Goal: Task Accomplishment & Management: Use online tool/utility

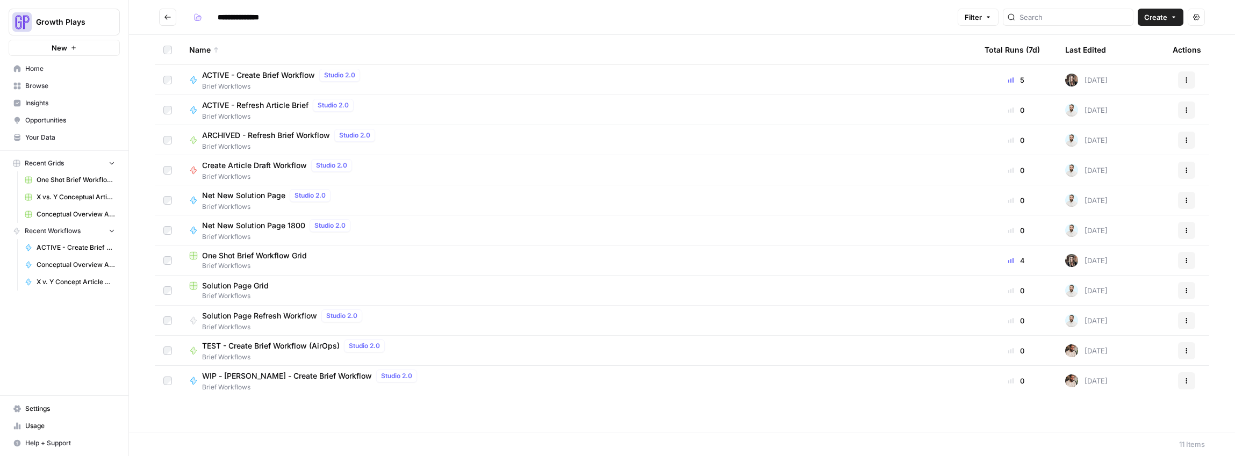
click at [60, 133] on span "Your Data" at bounding box center [70, 138] width 90 height 10
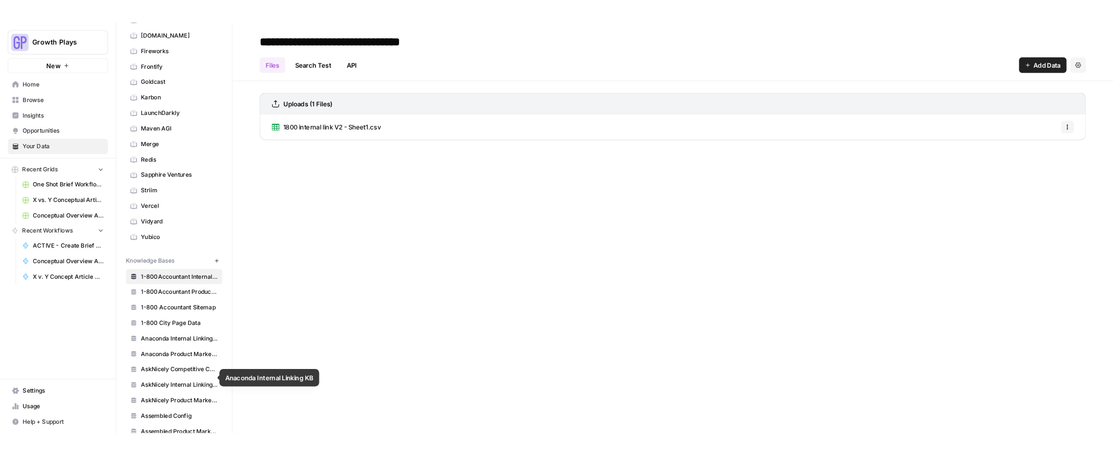
scroll to position [214, 0]
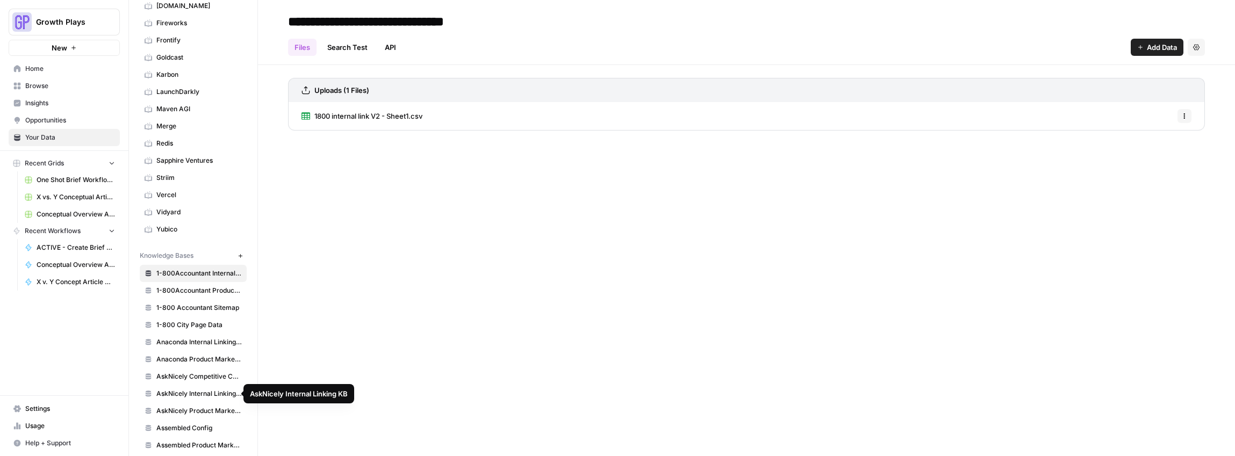
click at [214, 375] on span "AskNicely Competitive Content Database" at bounding box center [198, 377] width 85 height 10
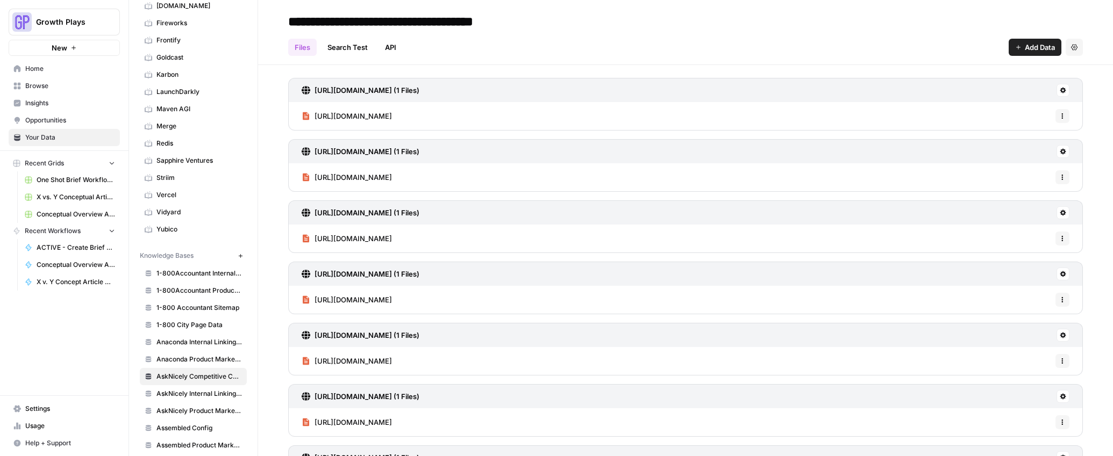
click at [349, 45] on link "Search Test" at bounding box center [347, 47] width 53 height 17
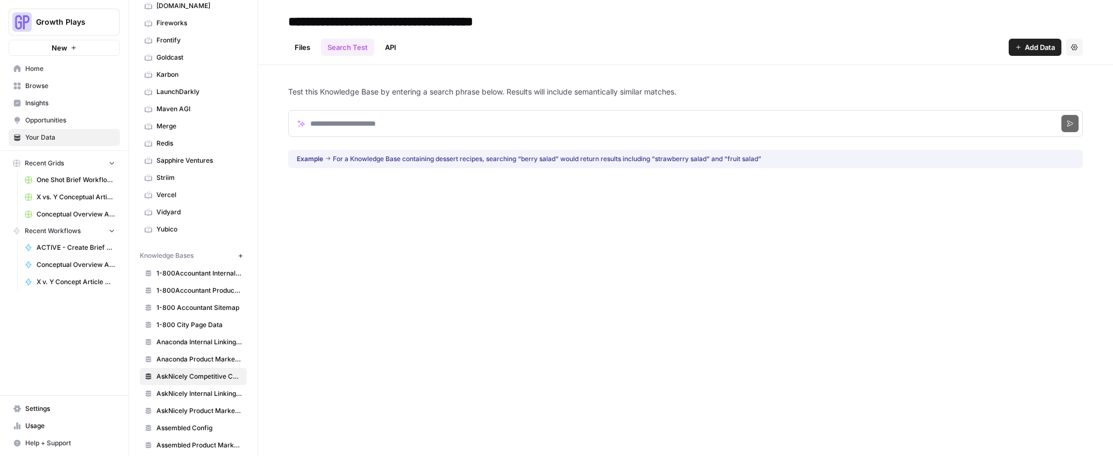
click at [384, 43] on link "API" at bounding box center [390, 47] width 24 height 17
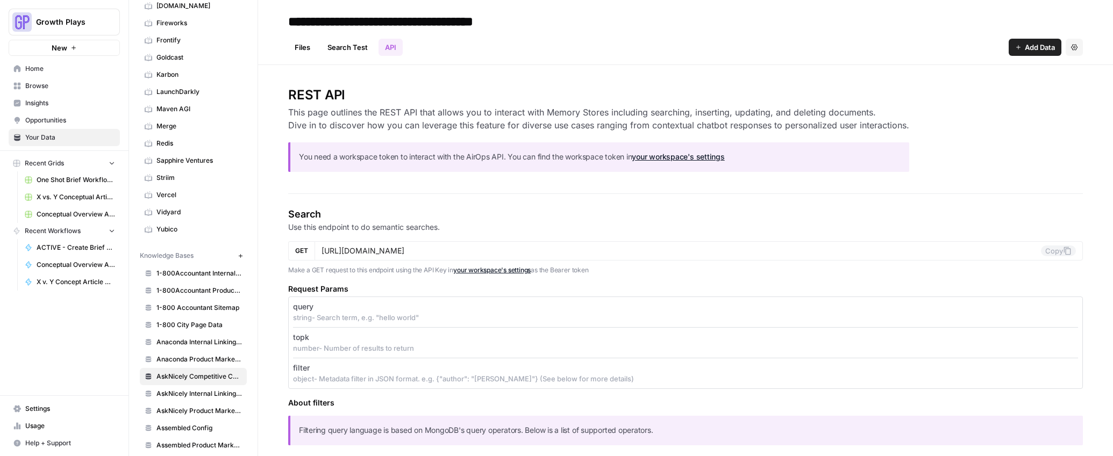
click at [293, 47] on link "Files" at bounding box center [302, 47] width 28 height 17
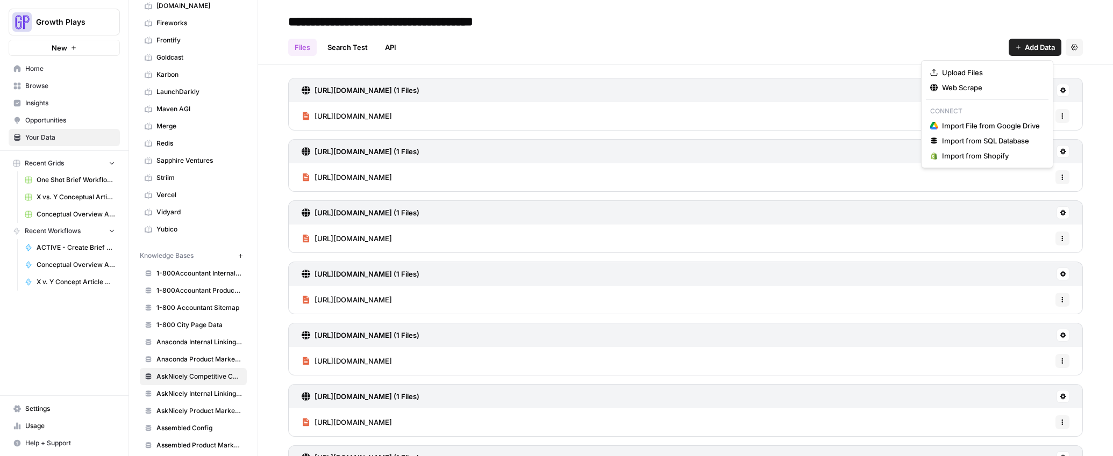
click at [1025, 47] on span "Add Data" at bounding box center [1040, 47] width 30 height 11
click at [962, 90] on span "Web Scrape" at bounding box center [991, 87] width 98 height 11
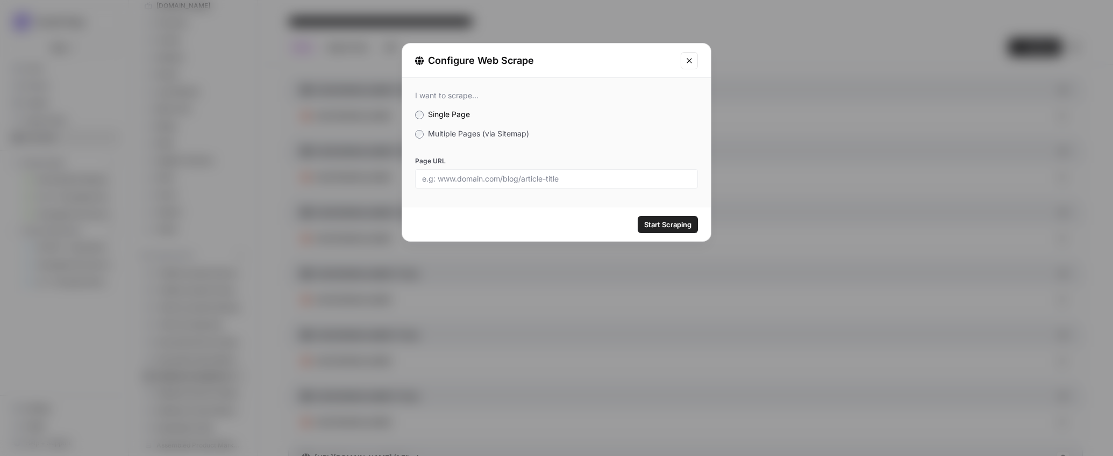
click at [462, 134] on span "Multiple Pages (via Sitemap)" at bounding box center [478, 133] width 101 height 9
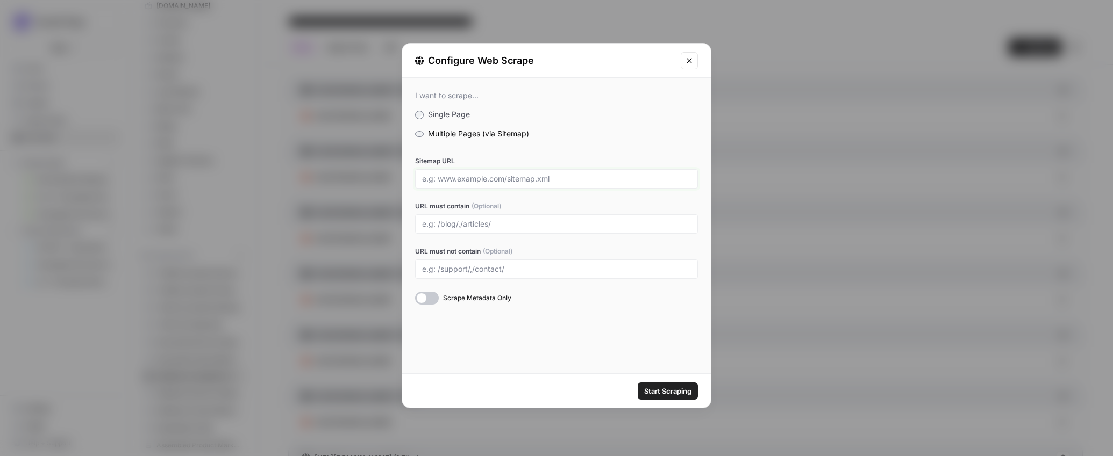
click at [483, 178] on input "Sitemap URL" at bounding box center [556, 179] width 269 height 10
paste input "https://www.surveymonkey.com/sitemap.xml"
type input "https://www.surveymonkey.com/sitemap.xml"
click at [486, 229] on div at bounding box center [556, 223] width 283 height 19
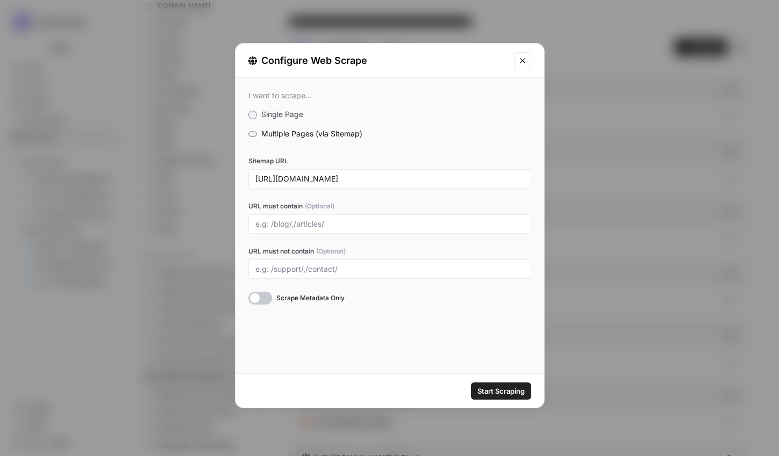
click at [317, 218] on div at bounding box center [389, 223] width 283 height 19
click at [317, 221] on input "URL must contain (Optional)" at bounding box center [389, 224] width 269 height 10
type input "/product/,/pricing/"
click at [320, 269] on input "URL must not contain (Optional)" at bounding box center [389, 269] width 269 height 10
paste input "/fr.surveymonkey.com/"
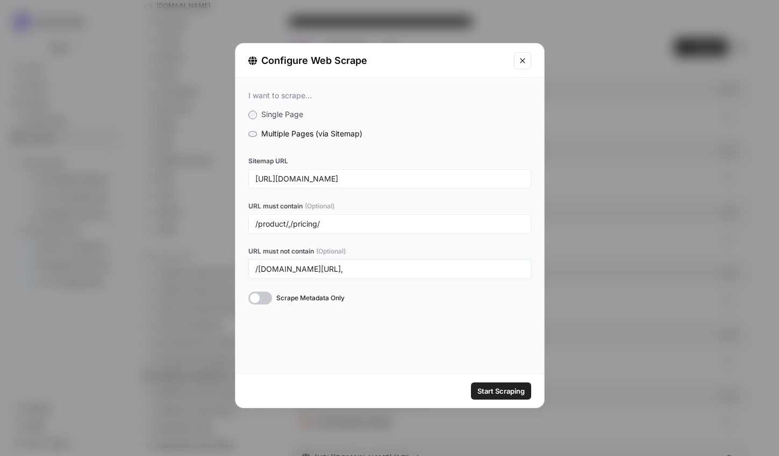
paste input "/fr.surveymonkey.com/"
click at [344, 269] on input "/fr.surveymonkey.com/,/fr.surveymonkey.com/" at bounding box center [389, 269] width 269 height 10
click at [345, 270] on input "/fr.surveymonkey.com/,/fr.surveymonkey.com/" at bounding box center [389, 269] width 269 height 10
click at [346, 270] on input "/fr.surveymonkey.com/,/fr.surveymonkey.com/" at bounding box center [389, 269] width 269 height 10
click at [458, 273] on input "/fr.surveymonkey.com/,/uk.surveymonkey.com/" at bounding box center [389, 269] width 269 height 10
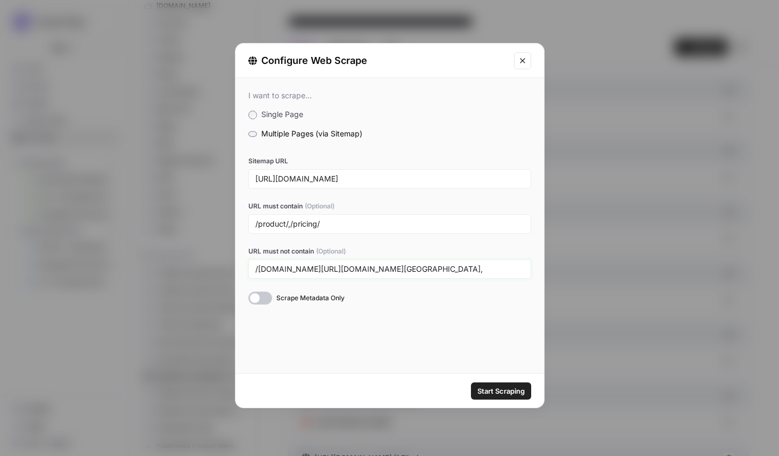
paste input "de.surveymonkey.com/"
click at [426, 269] on input "/fr.surveymonkey.com/,/uk.surveymonkey.com/,de.surveymonkey.com/" at bounding box center [389, 269] width 269 height 10
click at [518, 268] on input "/fr.surveymonkey.com/,/uk.surveymonkey.com/,/de.surveymonkey.com/" at bounding box center [389, 269] width 269 height 10
paste input "de.surveymonkey.com/"
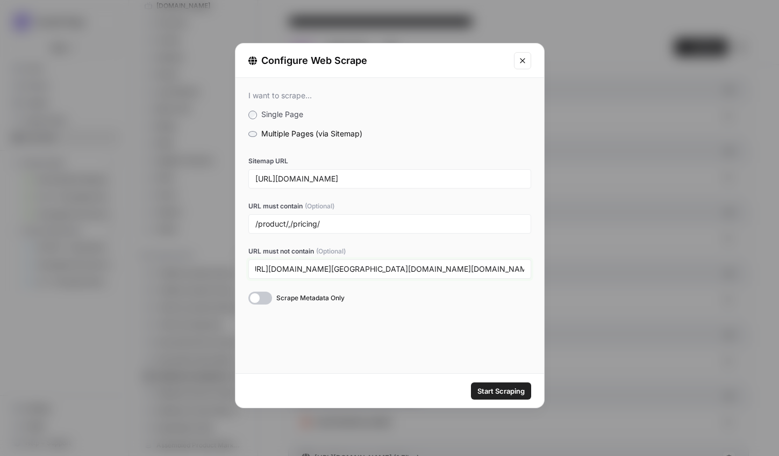
click at [448, 270] on input "/fr.surveymonkey.com/,/uk.surveymonkey.com/,/de.surveymonkey.com/,de.surveymonk…" at bounding box center [389, 269] width 269 height 10
drag, startPoint x: 510, startPoint y: 273, endPoint x: 615, endPoint y: 271, distance: 104.8
click at [614, 271] on div "Configure Web Scrape I want to scrape... Single Page Multiple Pages (via Sitema…" at bounding box center [389, 228] width 779 height 456
drag, startPoint x: 509, startPoint y: 275, endPoint x: 538, endPoint y: 270, distance: 29.3
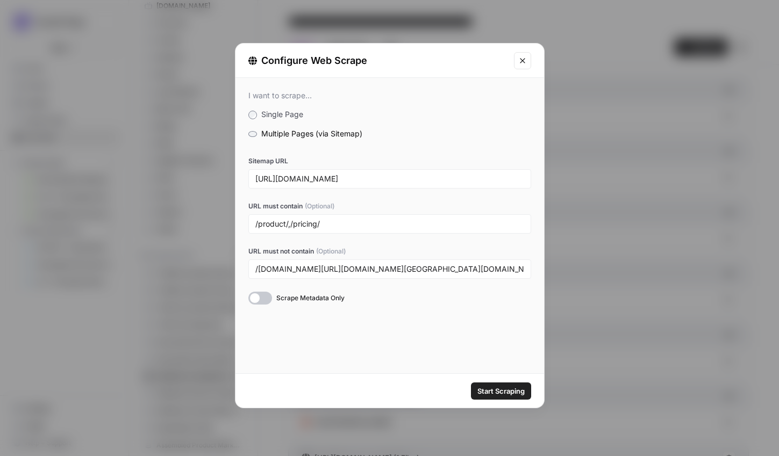
click at [567, 267] on div "Configure Web Scrape I want to scrape... Single Page Multiple Pages (via Sitema…" at bounding box center [389, 228] width 779 height 456
drag, startPoint x: 511, startPoint y: 273, endPoint x: 574, endPoint y: 268, distance: 63.1
click at [574, 267] on div "Configure Web Scrape I want to scrape... Single Page Multiple Pages (via Sitema…" at bounding box center [389, 228] width 779 height 456
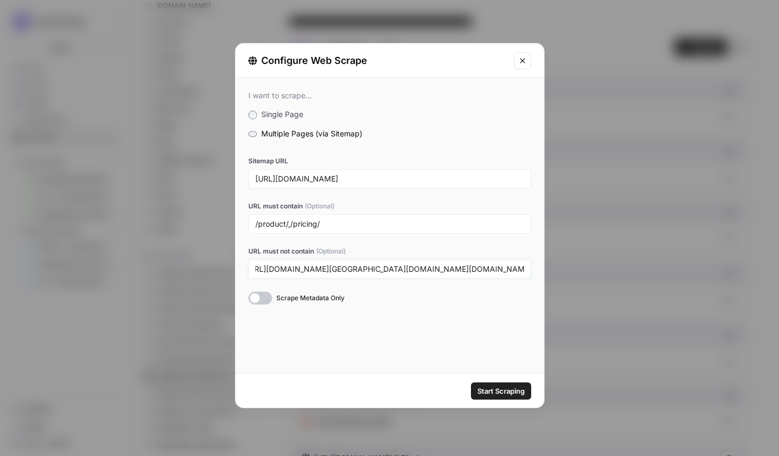
paste input "/nl.surveymonkey.com/"
drag, startPoint x: 515, startPoint y: 273, endPoint x: 602, endPoint y: 268, distance: 87.2
click at [602, 268] on div "Configure Web Scrape I want to scrape... Single Page Multiple Pages (via Sitema…" at bounding box center [389, 228] width 779 height 456
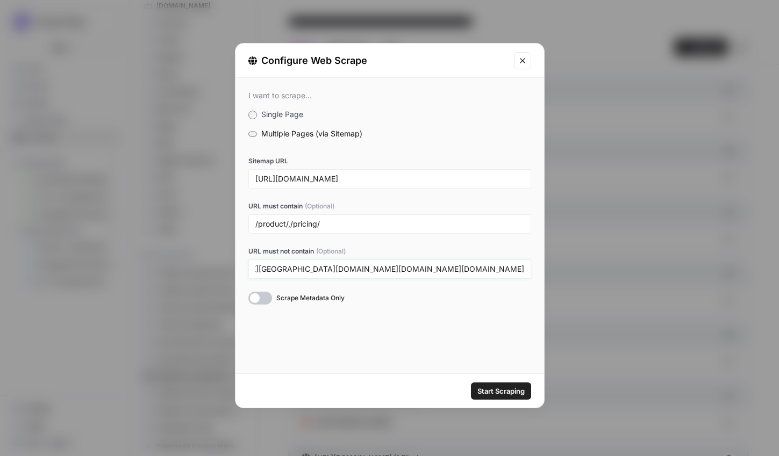
drag, startPoint x: 512, startPoint y: 266, endPoint x: 623, endPoint y: 267, distance: 111.3
click at [622, 267] on div "Configure Web Scrape I want to scrape... Single Page Multiple Pages (via Sitema…" at bounding box center [389, 228] width 779 height 456
click at [451, 270] on input "/fr.surveymonkey.com/,/uk.surveymonkey.com/,/de.surveymonkey.com/,/nl.surveymon…" at bounding box center [389, 269] width 269 height 10
click at [446, 270] on input "/fr.surveymonkey.com/,/uk.surveymonkey.com/,/de.surveymonkey.com/,/nl.surveymon…" at bounding box center [389, 269] width 269 height 10
click at [450, 270] on input "/fr.surveymonkey.com/,/uk.surveymonkey.com/,/de.surveymonkey.com/,/nl.surveymon…" at bounding box center [389, 269] width 269 height 10
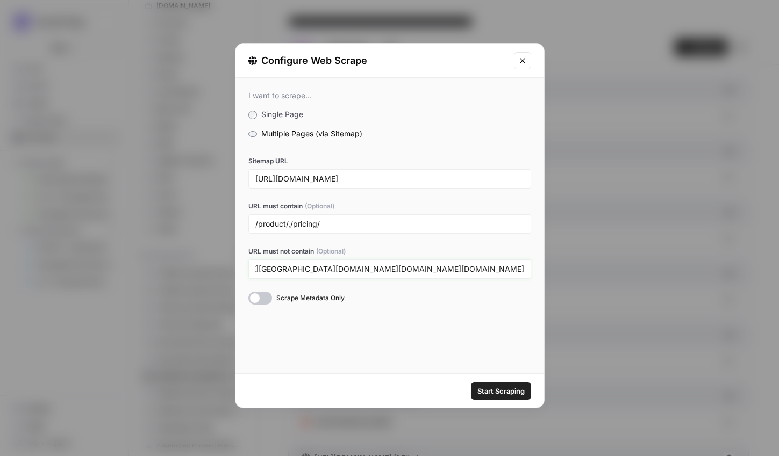
scroll to position [0, 160]
drag, startPoint x: 506, startPoint y: 268, endPoint x: 582, endPoint y: 268, distance: 75.8
click at [582, 268] on div "Configure Web Scrape I want to scrape... Single Page Multiple Pages (via Sitema…" at bounding box center [389, 228] width 779 height 456
drag, startPoint x: 431, startPoint y: 270, endPoint x: 612, endPoint y: 271, distance: 181.7
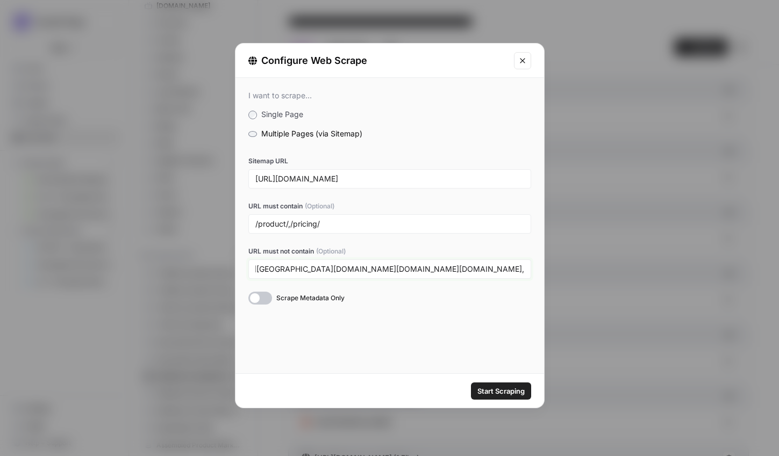
click at [611, 271] on div "Configure Web Scrape I want to scrape... Single Page Multiple Pages (via Sitema…" at bounding box center [389, 228] width 779 height 456
paste input "/nl.surveymonkey.com/"
click at [449, 270] on input "/fr.surveymonkey.com/,/uk.surveymonkey.com/,/de.surveymonkey.com/,/nl.surveymon…" at bounding box center [389, 269] width 269 height 10
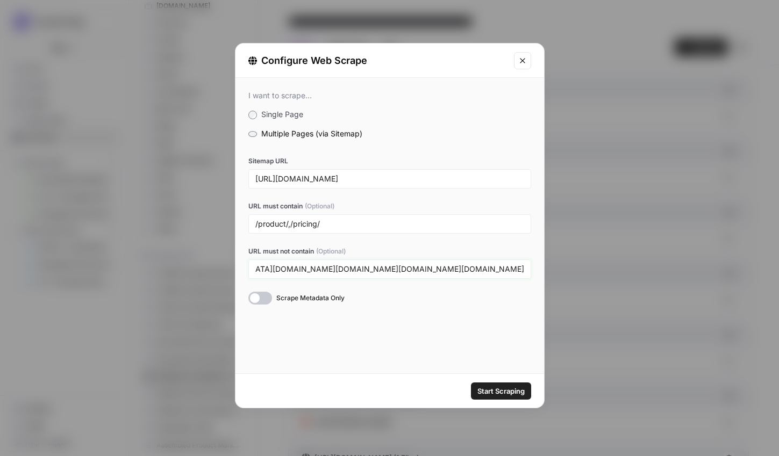
drag, startPoint x: 518, startPoint y: 268, endPoint x: 555, endPoint y: 263, distance: 36.9
click at [554, 263] on div "Configure Web Scrape I want to scrape... Single Page Multiple Pages (via Sitema…" at bounding box center [389, 228] width 779 height 456
click at [523, 269] on input "/fr.surveymonkey.com/,/uk.surveymonkey.com/,/de.surveymonkey.com/,/nl.surveymon…" at bounding box center [389, 269] width 269 height 10
click at [489, 275] on div "/fr.surveymonkey.com/,/uk.surveymonkey.com/,/de.surveymonkey.com/,/nl.surveymon…" at bounding box center [389, 269] width 283 height 19
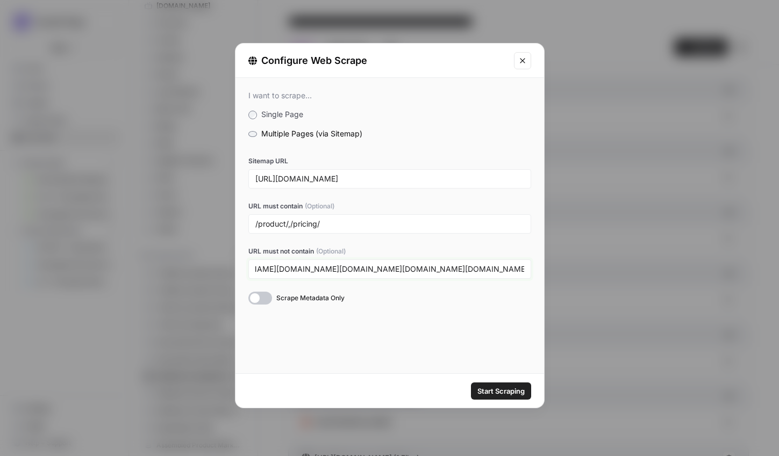
scroll to position [0, 249]
drag, startPoint x: 489, startPoint y: 273, endPoint x: 631, endPoint y: 273, distance: 142.4
click at [615, 273] on div "Configure Web Scrape I want to scrape... Single Page Multiple Pages (via Sitema…" at bounding box center [389, 228] width 779 height 456
paste input "/nl.surveymonkey.com/"
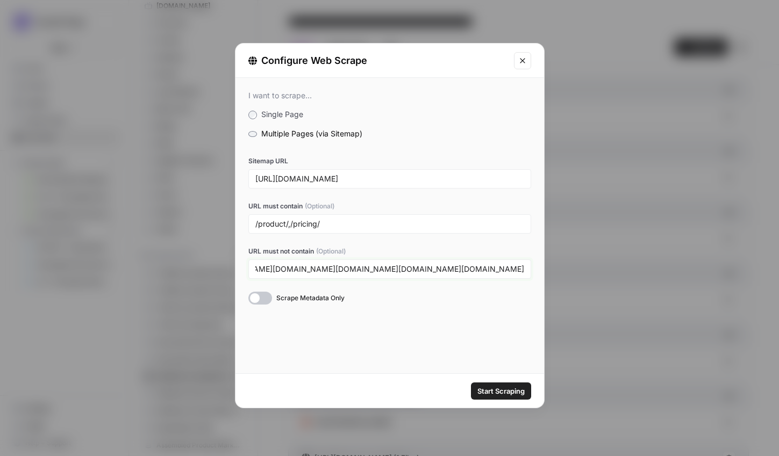
click at [448, 270] on input "/fr.surveymonkey.com/,/uk.surveymonkey.com/,/de.surveymonkey.com/,/nl.surveymon…" at bounding box center [389, 269] width 269 height 10
click at [504, 274] on div "/fr.surveymonkey.com/,/uk.surveymonkey.com/,/de.surveymonkey.com/,/nl.surveymon…" at bounding box center [389, 269] width 283 height 19
drag, startPoint x: 490, startPoint y: 271, endPoint x: 593, endPoint y: 267, distance: 103.3
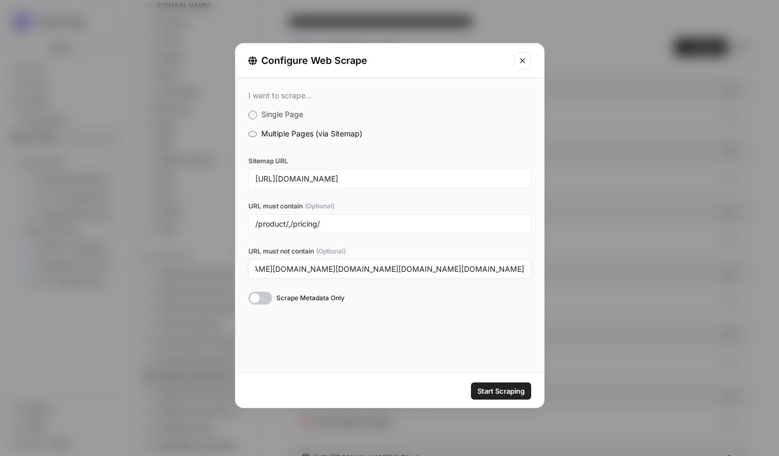
click at [591, 267] on div "Configure Web Scrape I want to scrape... Single Page Multiple Pages (via Sitema…" at bounding box center [389, 228] width 779 height 456
drag, startPoint x: 514, startPoint y: 275, endPoint x: 534, endPoint y: 273, distance: 20.5
click at [611, 273] on div "Configure Web Scrape I want to scrape... Single Page Multiple Pages (via Sitema…" at bounding box center [389, 228] width 779 height 456
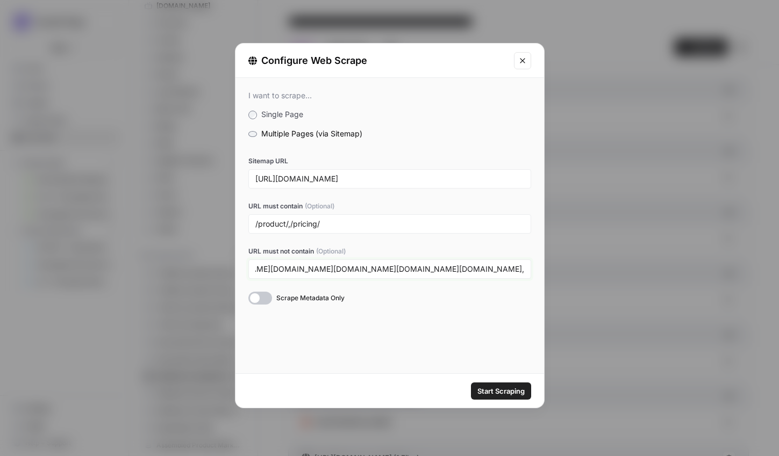
drag, startPoint x: 513, startPoint y: 273, endPoint x: 648, endPoint y: 261, distance: 134.9
click at [647, 262] on div "Configure Web Scrape I want to scrape... Single Page Multiple Pages (via Sitema…" at bounding box center [389, 228] width 779 height 456
click at [498, 266] on input "/fr.surveymonkey.com/,/uk.surveymonkey.com/,/de.surveymonkey.com/,/nl.surveymon…" at bounding box center [389, 269] width 269 height 10
drag, startPoint x: 505, startPoint y: 270, endPoint x: 583, endPoint y: 264, distance: 78.7
click at [583, 264] on div "Configure Web Scrape I want to scrape... Single Page Multiple Pages (via Sitema…" at bounding box center [389, 228] width 779 height 456
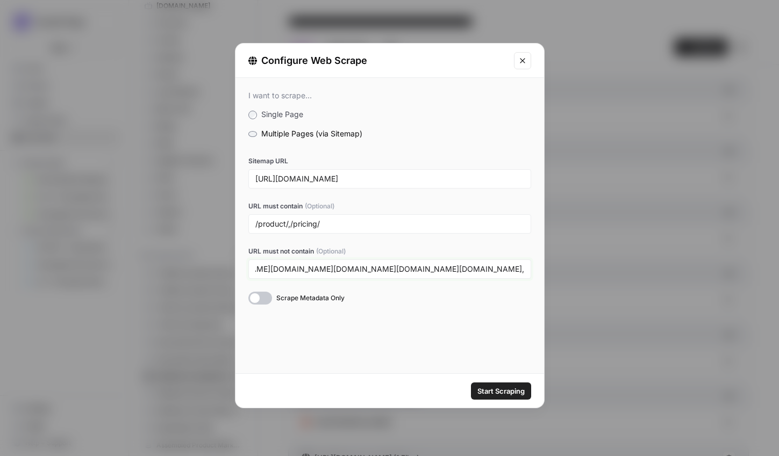
paste input "/it.surveymonkey.com/"
drag, startPoint x: 313, startPoint y: 261, endPoint x: 510, endPoint y: 268, distance: 196.9
click at [510, 268] on div "/fr.surveymonkey.com/,/uk.surveymonkey.com/,/de.surveymonkey.com/,/nl.surveymon…" at bounding box center [389, 269] width 283 height 19
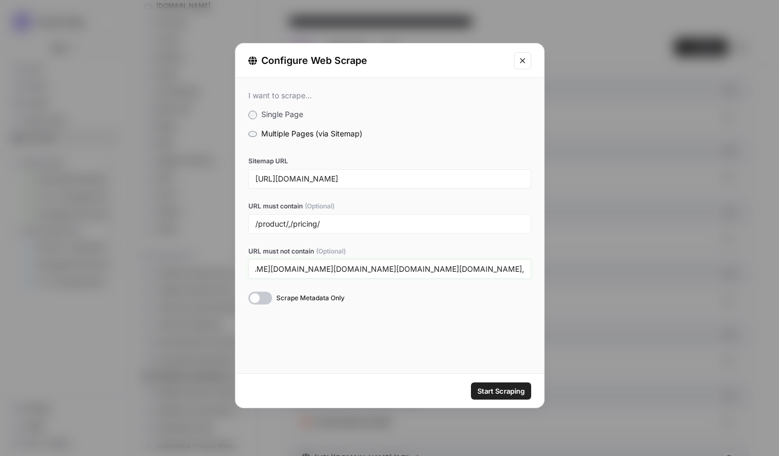
drag, startPoint x: 483, startPoint y: 271, endPoint x: 639, endPoint y: 271, distance: 155.9
click at [638, 271] on div "Configure Web Scrape I want to scrape... Single Page Multiple Pages (via Sitema…" at bounding box center [389, 228] width 779 height 456
paste input "jp.surveymonkey.com"
drag, startPoint x: 465, startPoint y: 267, endPoint x: 619, endPoint y: 264, distance: 153.8
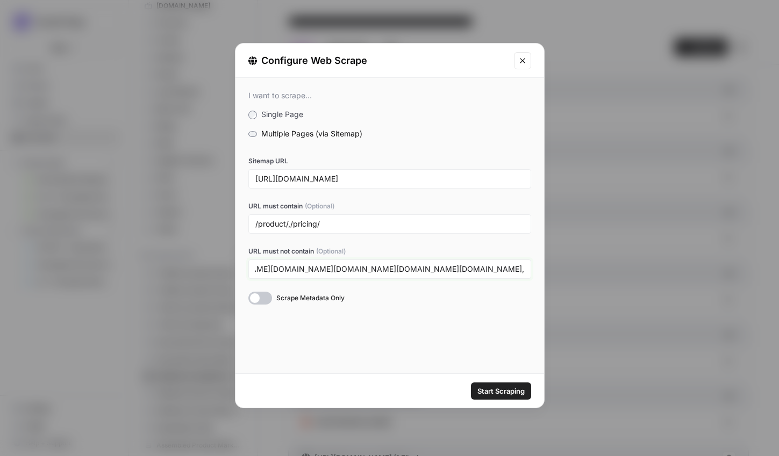
click at [615, 264] on div "Configure Web Scrape I want to scrape... Single Page Multiple Pages (via Sitema…" at bounding box center [389, 228] width 779 height 456
paste input "no.surveymonkey.com"
click at [439, 270] on input "/fr.surveymonkey.com/,/uk.surveymonkey.com/,/de.surveymonkey.com/,/nl.surveymon…" at bounding box center [389, 269] width 269 height 10
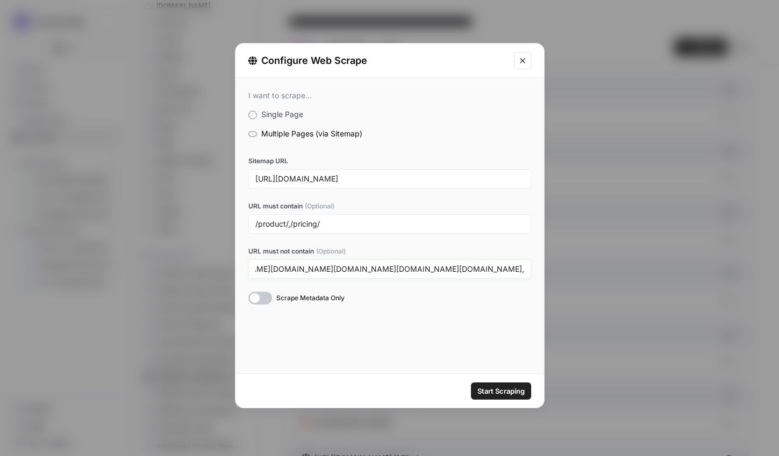
drag, startPoint x: 514, startPoint y: 271, endPoint x: 550, endPoint y: 271, distance: 36.0
click at [550, 271] on div "Configure Web Scrape I want to scrape... Single Page Multiple Pages (via Sitema…" at bounding box center [389, 228] width 779 height 456
click at [475, 269] on input "/fr.surveymonkey.com/,/uk.surveymonkey.com/,/de.surveymonkey.com/,/nl.surveymon…" at bounding box center [389, 269] width 269 height 10
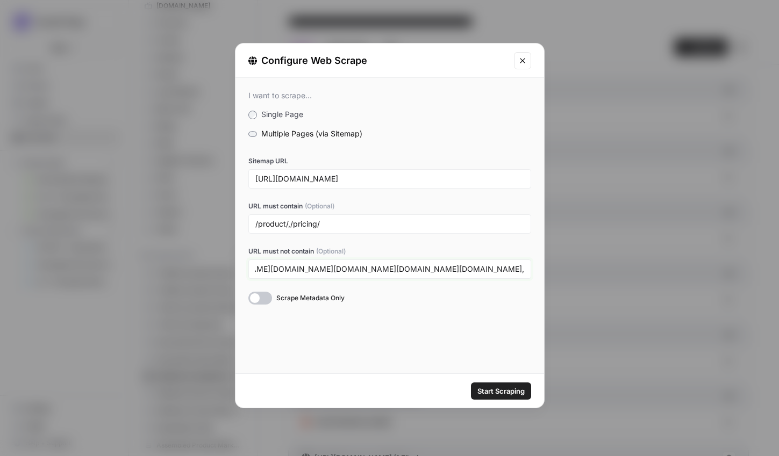
drag, startPoint x: 475, startPoint y: 269, endPoint x: 648, endPoint y: 264, distance: 173.7
click at [647, 264] on div "Configure Web Scrape I want to scrape... Single Page Multiple Pages (via Sitema…" at bounding box center [389, 228] width 779 height 456
click at [522, 268] on input "/fr.surveymonkey.com/,/uk.surveymonkey.com/,/de.surveymonkey.com/,/nl.surveymon…" at bounding box center [389, 269] width 269 height 10
paste input "/pt.surveymonkey.com"
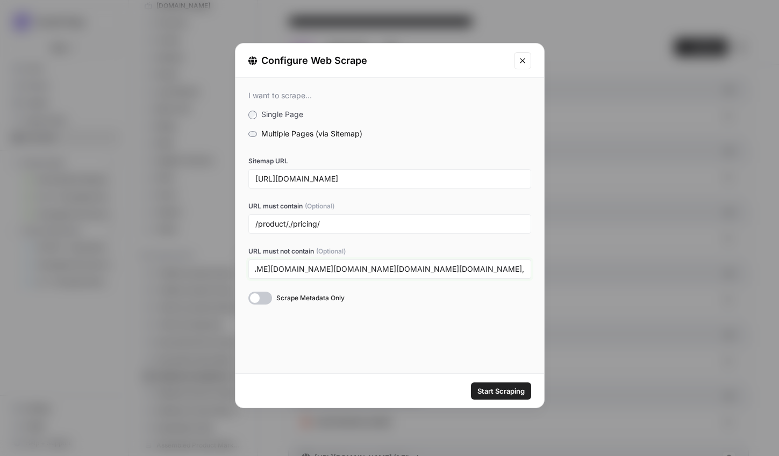
drag, startPoint x: 436, startPoint y: 270, endPoint x: 639, endPoint y: 254, distance: 203.2
click at [638, 255] on div "Configure Web Scrape I want to scrape... Single Page Multiple Pages (via Sitema…" at bounding box center [389, 228] width 779 height 456
drag, startPoint x: 495, startPoint y: 277, endPoint x: 558, endPoint y: 269, distance: 64.5
click at [558, 269] on div "Configure Web Scrape I want to scrape... Single Page Multiple Pages (via Sitema…" at bounding box center [389, 228] width 779 height 456
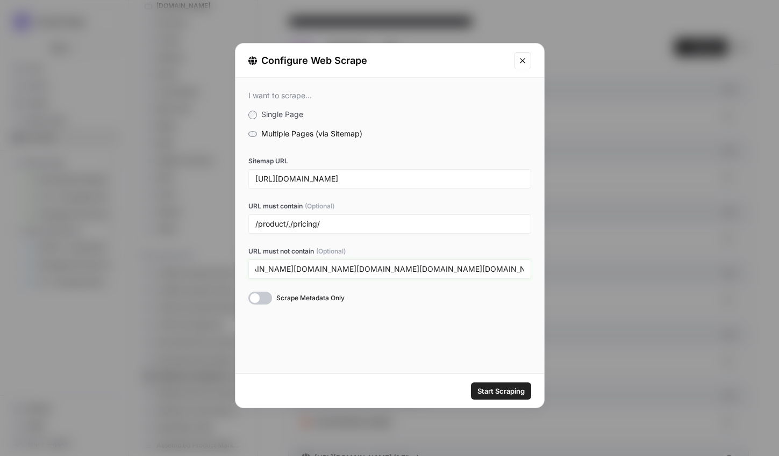
scroll to position [0, 674]
drag, startPoint x: 504, startPoint y: 269, endPoint x: 608, endPoint y: 267, distance: 104.3
click at [607, 268] on div "Configure Web Scrape I want to scrape... Single Page Multiple Pages (via Sitema…" at bounding box center [389, 228] width 779 height 456
paste input "https://ru.surveymonkey.com/"
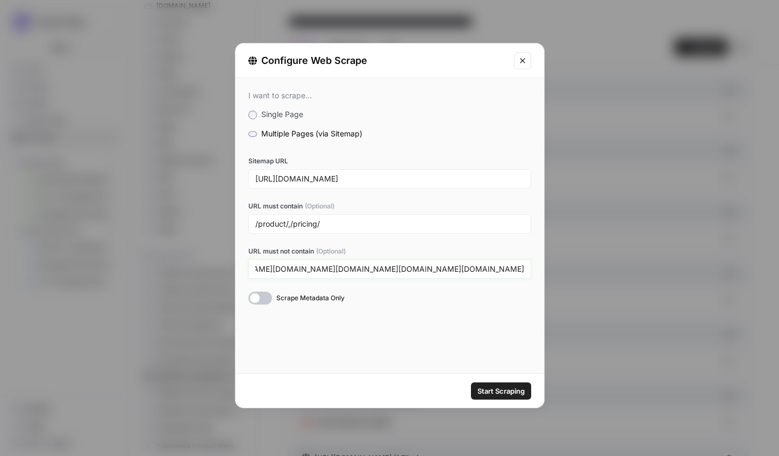
drag, startPoint x: 417, startPoint y: 271, endPoint x: 439, endPoint y: 269, distance: 22.1
click at [439, 269] on input "/fr.surveymonkey.com/,/uk.surveymonkey.com/,/de.surveymonkey.com/,/nl.surveymon…" at bounding box center [389, 269] width 269 height 10
click at [525, 270] on div "/fr.surveymonkey.com/,/uk.surveymonkey.com/,/de.surveymonkey.com/,/nl.surveymon…" at bounding box center [389, 269] width 283 height 19
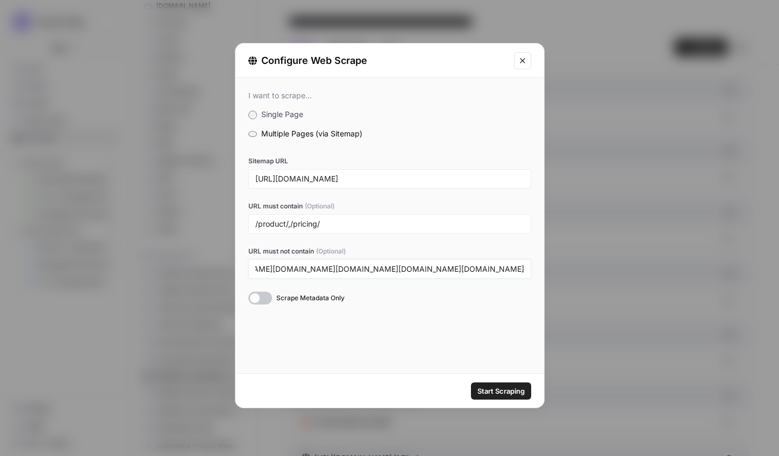
drag, startPoint x: 499, startPoint y: 273, endPoint x: 597, endPoint y: 259, distance: 98.8
click at [596, 260] on div "Configure Web Scrape I want to scrape... Single Page Multiple Pages (via Sitema…" at bounding box center [389, 228] width 779 height 456
click at [525, 271] on div "/fr.surveymonkey.com/,/uk.surveymonkey.com/,/de.surveymonkey.com/,/nl.surveymon…" at bounding box center [389, 269] width 283 height 19
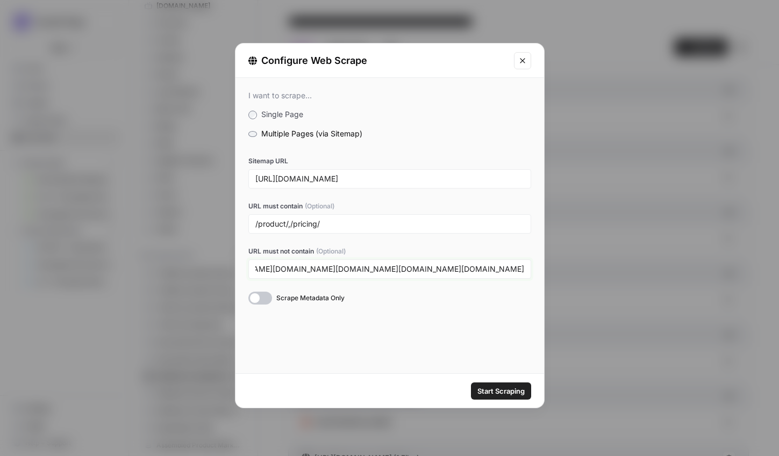
drag, startPoint x: 472, startPoint y: 274, endPoint x: 591, endPoint y: 258, distance: 120.3
click at [585, 257] on div "Configure Web Scrape I want to scrape... Single Page Multiple Pages (via Sitema…" at bounding box center [389, 228] width 779 height 456
paste input "https://sv.surveymonkey.com/"
drag, startPoint x: 438, startPoint y: 268, endPoint x: 415, endPoint y: 268, distance: 22.6
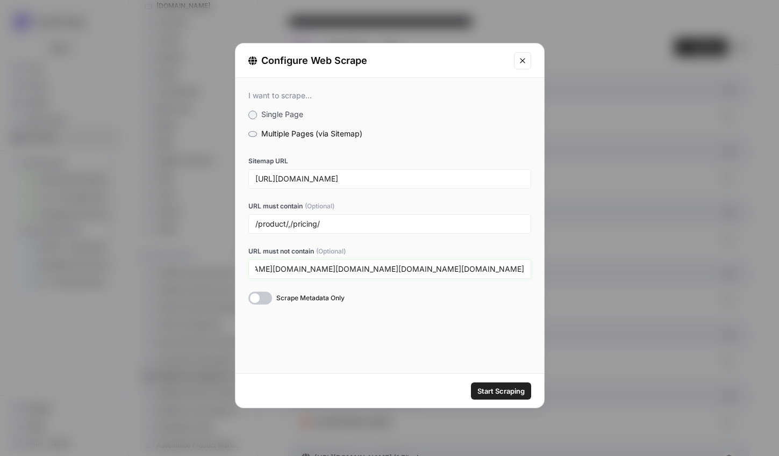
click at [415, 268] on input "/fr.surveymonkey.com/,/uk.surveymonkey.com/,/de.surveymonkey.com/,/nl.surveymon…" at bounding box center [389, 269] width 269 height 10
drag, startPoint x: 441, startPoint y: 268, endPoint x: 525, endPoint y: 267, distance: 83.3
click at [525, 267] on div "/fr.surveymonkey.com/,/uk.surveymonkey.com/,/de.surveymonkey.com/,/nl.surveymon…" at bounding box center [389, 269] width 283 height 19
click at [525, 269] on div "/fr.surveymonkey.com/,/uk.surveymonkey.com/,/de.surveymonkey.com/,/nl.surveymon…" at bounding box center [389, 269] width 283 height 19
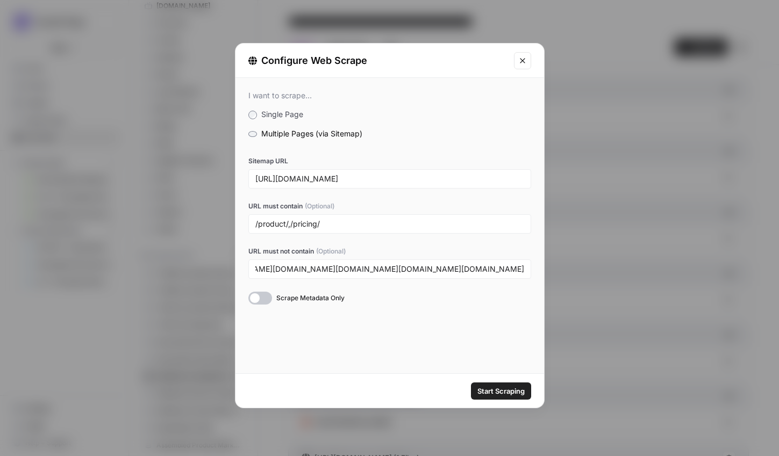
scroll to position [0, 0]
drag, startPoint x: 522, startPoint y: 271, endPoint x: 578, endPoint y: 268, distance: 56.0
click at [578, 268] on div "Configure Web Scrape I want to scrape... Single Page Multiple Pages (via Sitema…" at bounding box center [389, 228] width 779 height 456
click at [502, 268] on input "/fr.surveymonkey.com/,/uk.surveymonkey.com/,/de.surveymonkey.com/,/nl.surveymon…" at bounding box center [389, 269] width 269 height 10
paste input "/tr.surveymonkey.com"
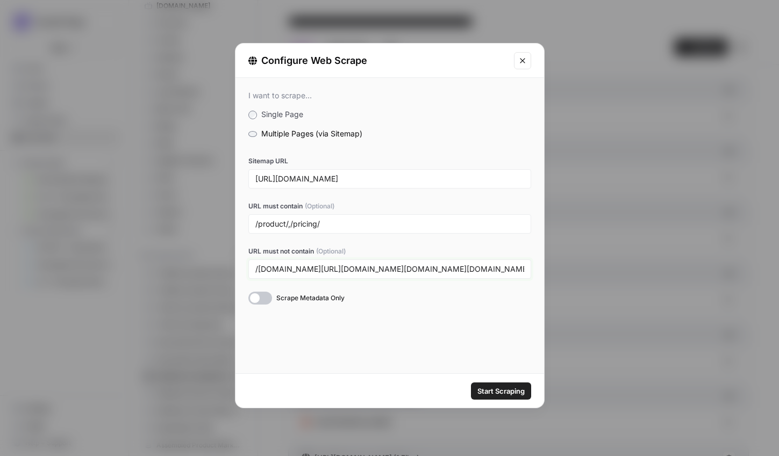
drag, startPoint x: 413, startPoint y: 270, endPoint x: 632, endPoint y: 268, distance: 219.3
click at [632, 268] on div "Configure Web Scrape I want to scrape... Single Page Multiple Pages (via Sitema…" at bounding box center [389, 228] width 779 height 456
drag, startPoint x: 486, startPoint y: 269, endPoint x: 663, endPoint y: 267, distance: 176.9
click at [663, 267] on div "Configure Web Scrape I want to scrape... Single Page Multiple Pages (via Sitema…" at bounding box center [389, 228] width 779 height 456
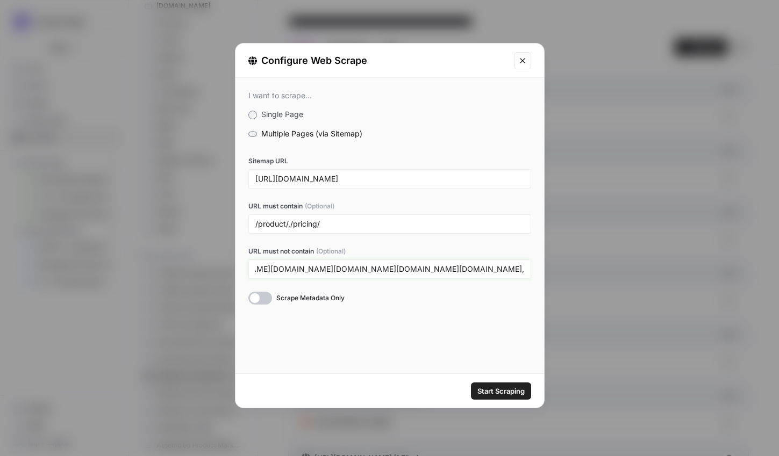
paste input "/zh.surveymonkey.com"
type input "/fr.surveymonkey.com/,/uk.surveymonkey.com/,/de.surveymonkey.com/,/nl.surveymon…"
click at [413, 275] on div "/fr.surveymonkey.com/,/uk.surveymonkey.com/,/de.surveymonkey.com/,/nl.surveymon…" at bounding box center [389, 269] width 283 height 19
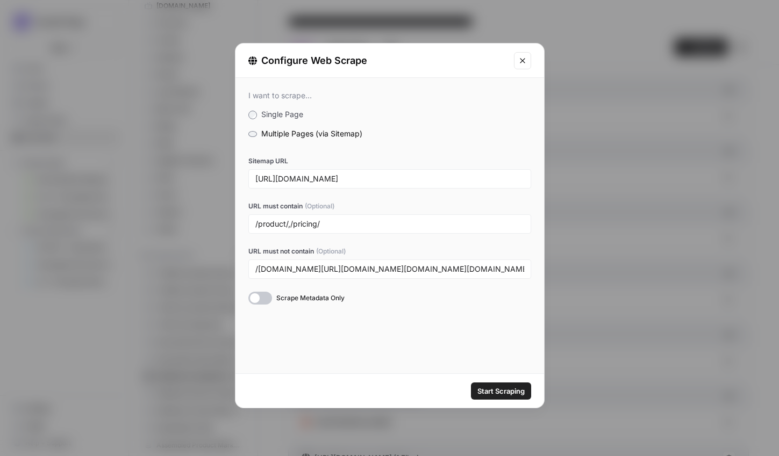
click at [413, 275] on div "/fr.surveymonkey.com/,/uk.surveymonkey.com/,/de.surveymonkey.com/,/nl.surveymon…" at bounding box center [389, 269] width 283 height 19
click at [418, 268] on input "/fr.surveymonkey.com/,/uk.surveymonkey.com/,/de.surveymonkey.com/,/nl.surveymon…" at bounding box center [389, 269] width 269 height 10
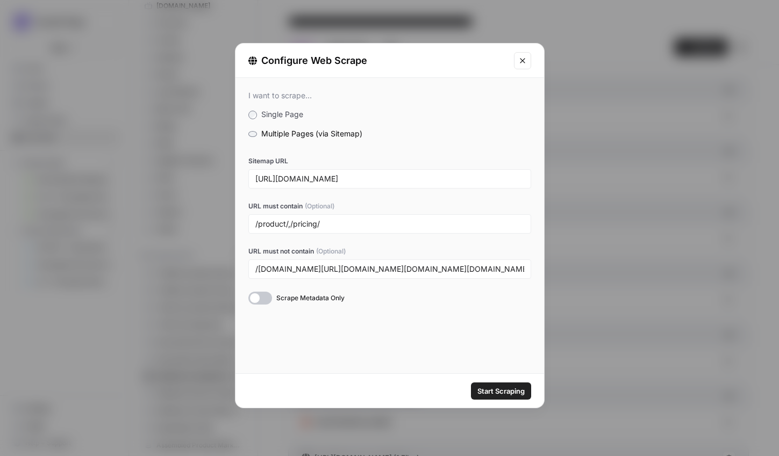
click at [499, 391] on span "Start Scraping" at bounding box center [500, 391] width 47 height 11
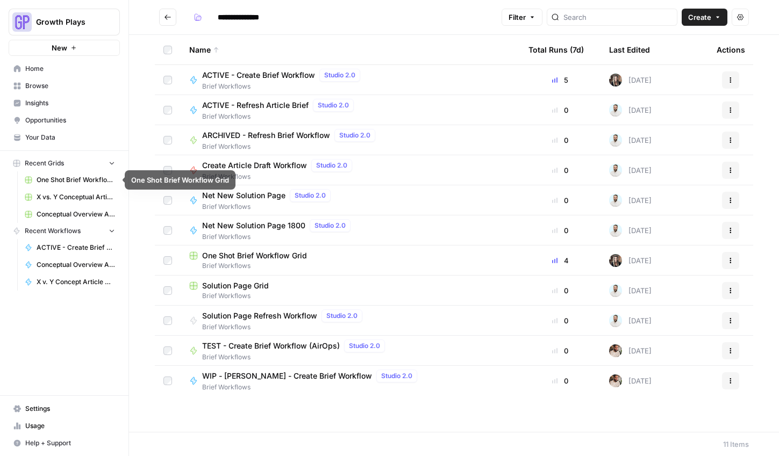
click at [49, 139] on span "Your Data" at bounding box center [70, 138] width 90 height 10
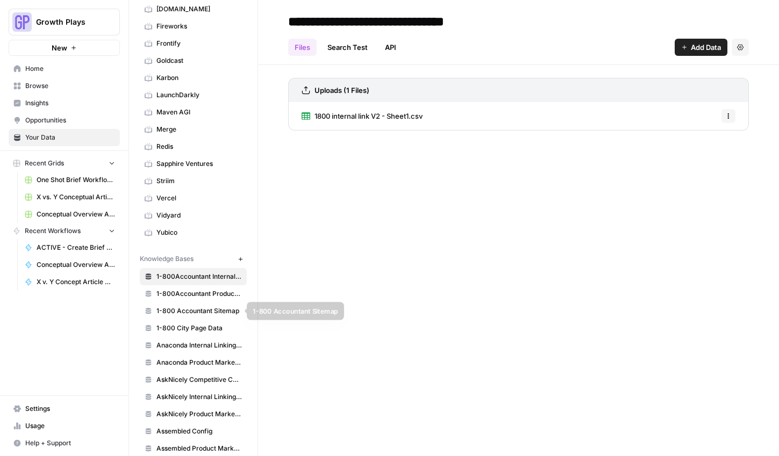
scroll to position [261, 0]
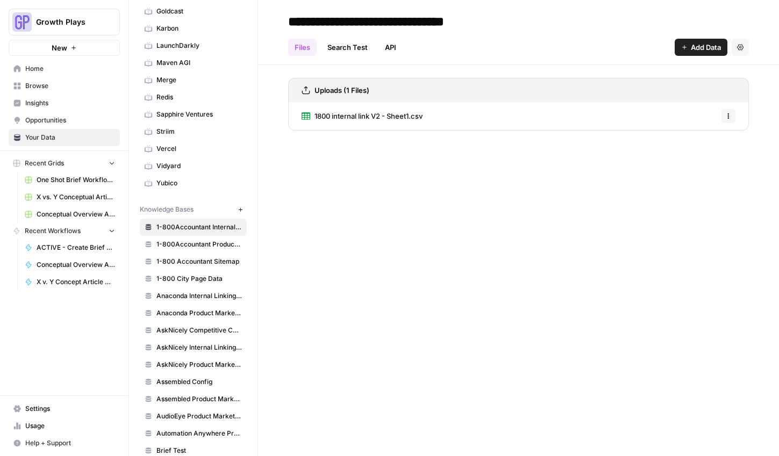
click at [194, 324] on link "AskNicely Competitive Content Database" at bounding box center [193, 330] width 107 height 17
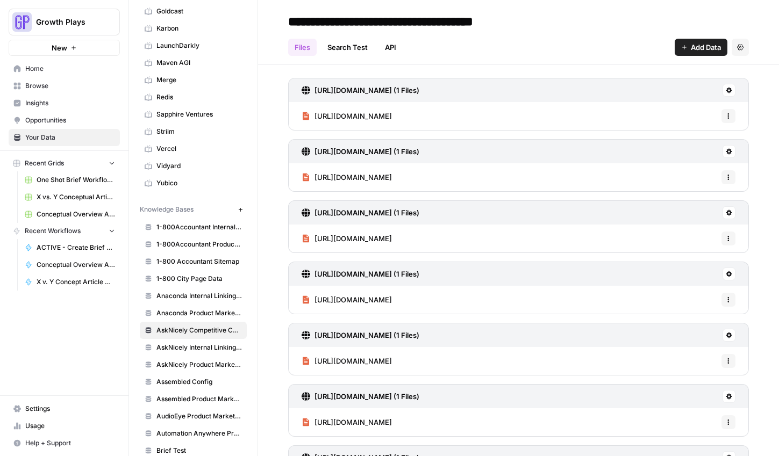
click at [701, 47] on span "Add Data" at bounding box center [706, 47] width 30 height 11
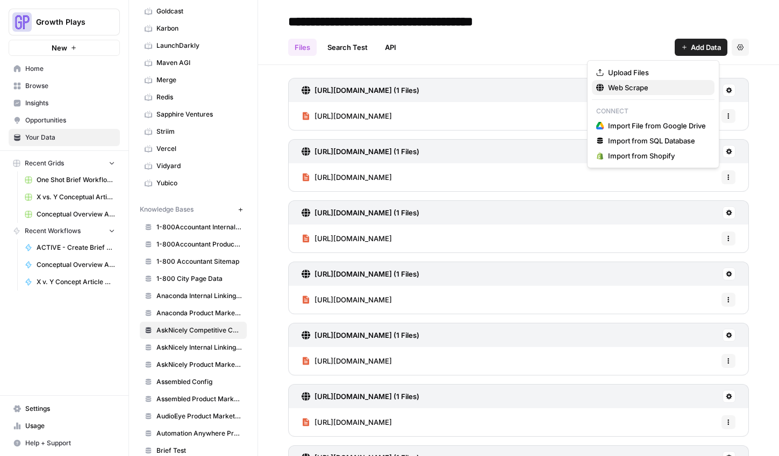
click at [624, 88] on span "Web Scrape" at bounding box center [657, 87] width 98 height 11
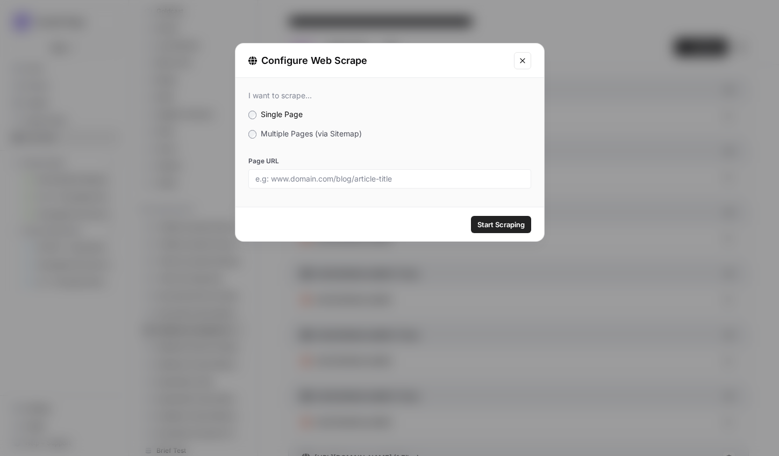
click at [330, 124] on div "I want to scrape... Single Page Multiple Pages (via Sitemap) Page URL" at bounding box center [389, 140] width 309 height 124
click at [331, 126] on div "I want to scrape... Single Page Multiple Pages (via Sitemap) Page URL" at bounding box center [389, 140] width 309 height 124
click at [331, 131] on span "Multiple Pages (via Sitemap)" at bounding box center [311, 133] width 101 height 9
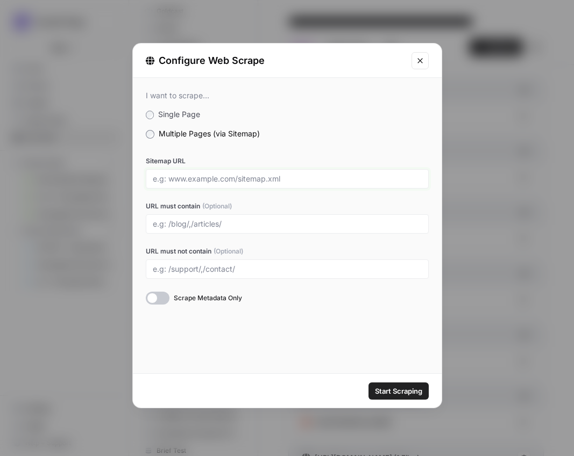
click at [287, 183] on input "Sitemap URL" at bounding box center [287, 179] width 269 height 10
click at [270, 230] on div at bounding box center [287, 223] width 283 height 19
click at [241, 176] on input "Sitemap URL" at bounding box center [287, 179] width 269 height 10
paste input "https://surveysparrow.com/next-sitemap.xml"
type input "https://surveysparrow.com/next-sitemap.xml"
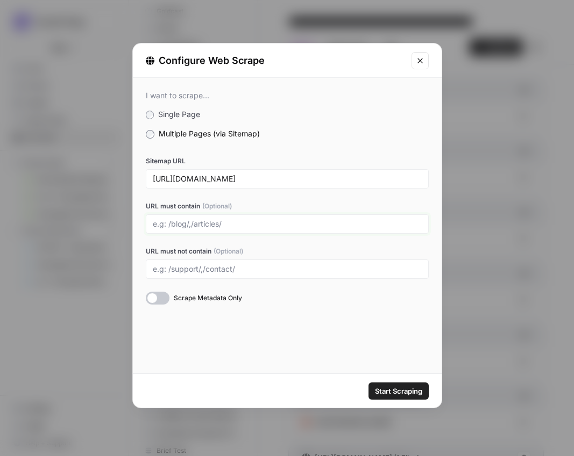
click at [227, 227] on input "URL must contain (Optional)" at bounding box center [287, 224] width 269 height 10
type input "/industries/,"
click at [237, 267] on input "URL must not contain (Optional)" at bounding box center [287, 269] width 269 height 10
paste input "/br.surveysparrow.com"
paste input "/surveysparrow.es"
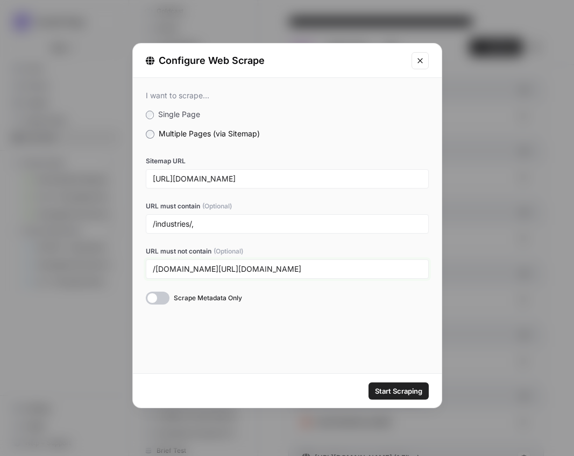
click at [377, 270] on input "/br.surveysparrow.com/,/pt/,/surveysparrow.es/,/de/,/sv/,/it/,/fr//da/" at bounding box center [287, 269] width 269 height 10
type input "/br.surveysparrow.com/,/pt/,/surveysparrow.es/,/de/,/sv/,/it/,/fr/,/da/"
click at [323, 226] on input "/industries/," at bounding box center [287, 224] width 269 height 10
type input "/industries/,/features/,/brand/,/pricing-get-quote/,"
click at [393, 394] on span "Start Scraping" at bounding box center [398, 391] width 47 height 11
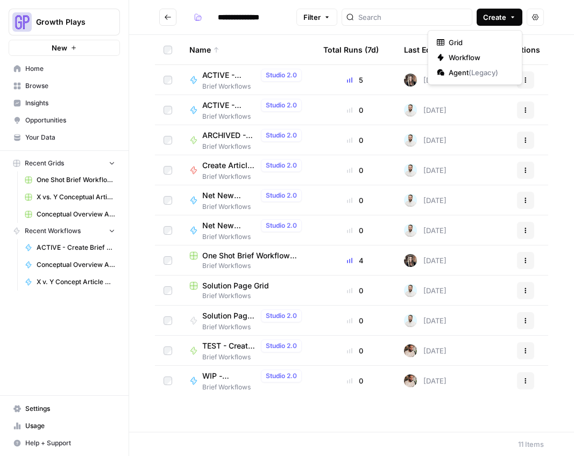
click at [503, 13] on span "Create" at bounding box center [494, 17] width 23 height 11
click at [44, 133] on span "Your Data" at bounding box center [70, 138] width 90 height 10
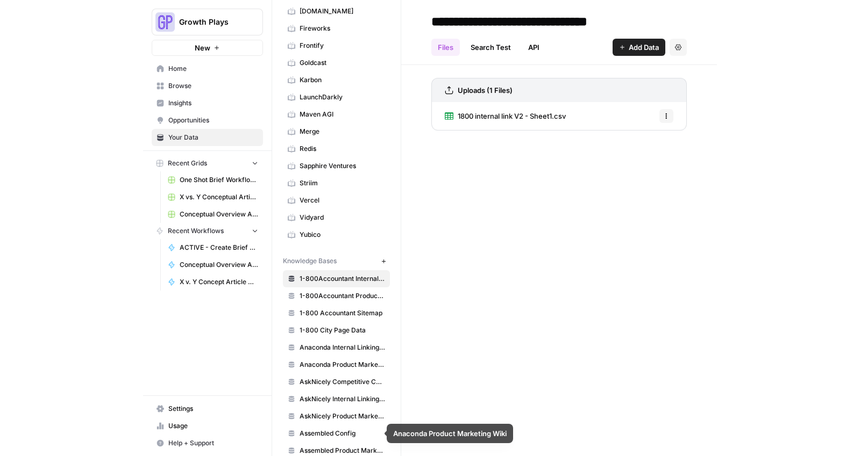
scroll to position [210, 0]
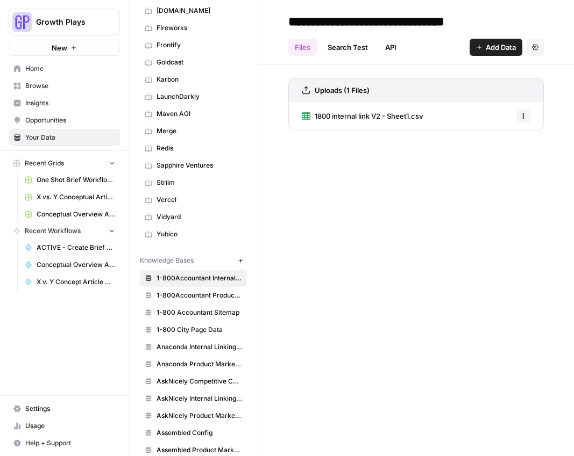
click at [191, 378] on span "AskNicely Competitive Content Database" at bounding box center [198, 382] width 85 height 10
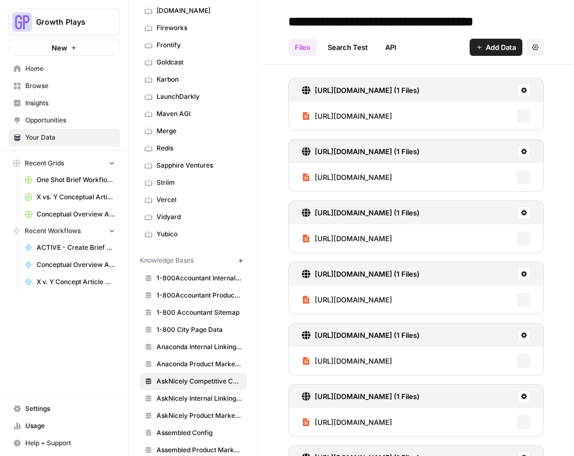
click at [489, 52] on span "Add Data" at bounding box center [500, 47] width 30 height 11
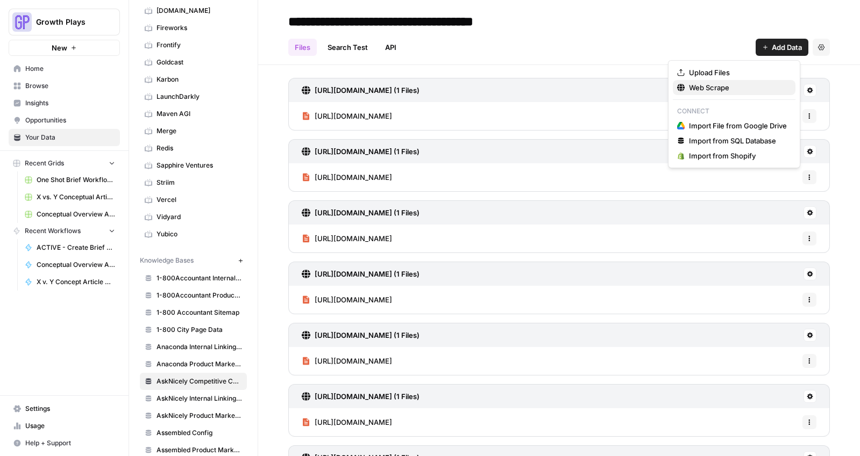
click at [573, 90] on span "Web Scrape" at bounding box center [738, 87] width 98 height 11
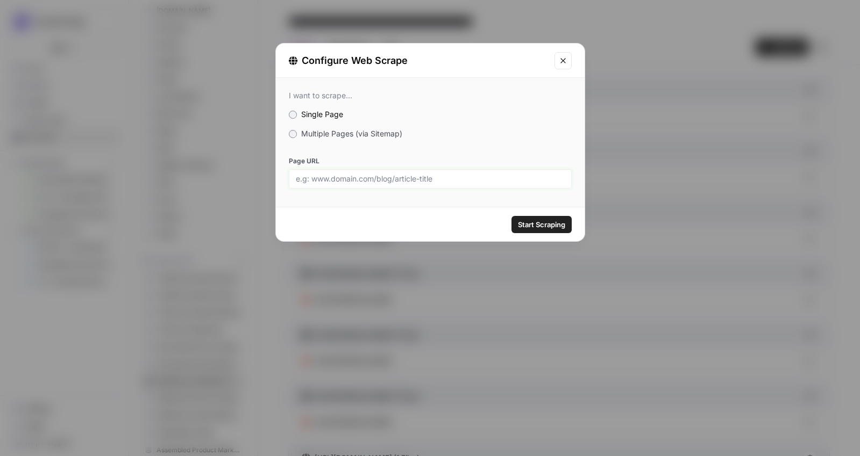
click at [311, 177] on input "Page URL" at bounding box center [430, 179] width 269 height 10
paste input "[URL][DOMAIN_NAME]"
type input "[URL][DOMAIN_NAME]"
click at [534, 223] on span "Start Scraping" at bounding box center [541, 224] width 47 height 11
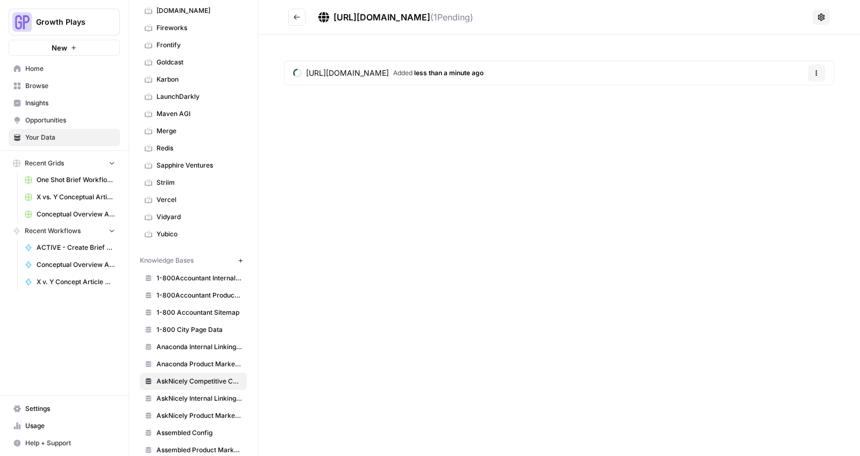
click at [573, 17] on icon at bounding box center [821, 17] width 9 height 9
click at [573, 17] on div "[URL][DOMAIN_NAME] ( 1 Pending)" at bounding box center [563, 17] width 490 height 13
click at [290, 17] on button "Go back" at bounding box center [296, 17] width 17 height 17
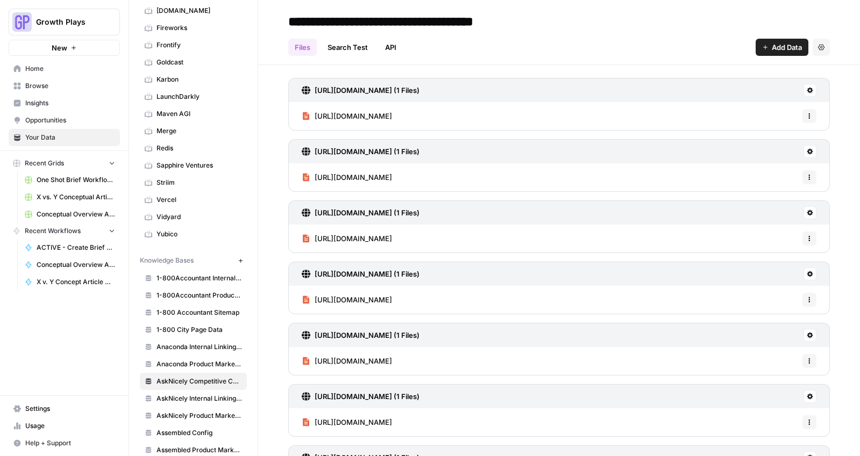
click at [573, 48] on span "Add Data" at bounding box center [786, 47] width 30 height 11
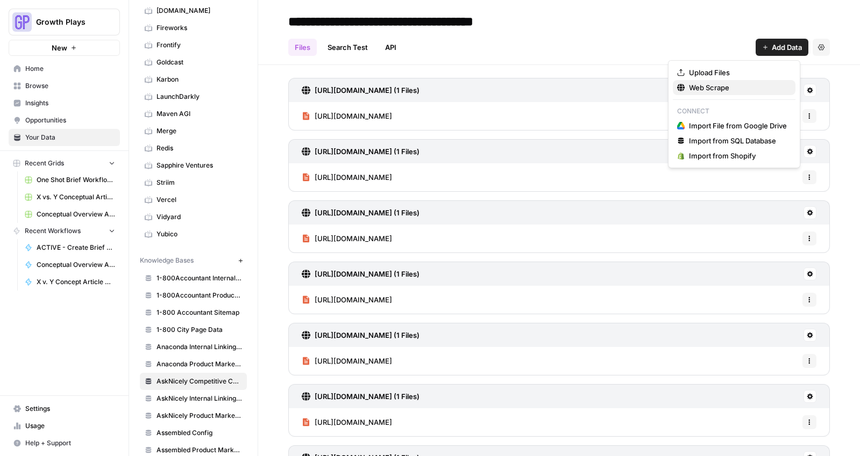
click at [573, 88] on span "Web Scrape" at bounding box center [738, 87] width 98 height 11
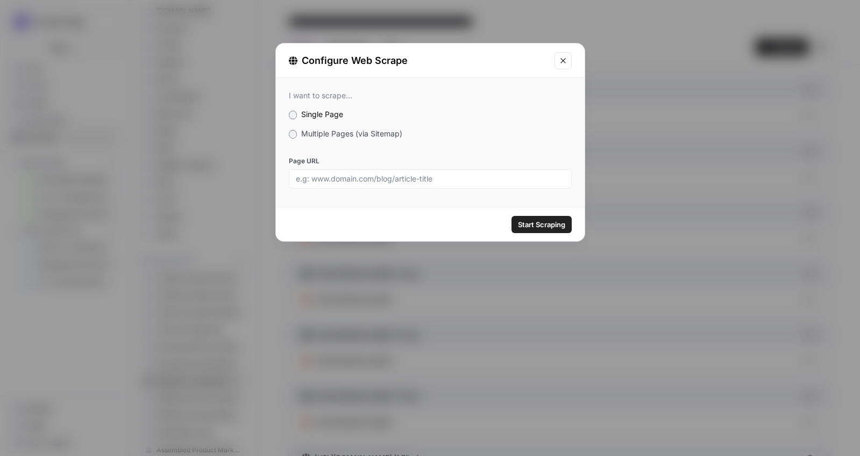
click at [503, 186] on div at bounding box center [430, 178] width 283 height 19
click at [500, 180] on input "Page URL" at bounding box center [430, 179] width 269 height 10
paste input "[URL][DOMAIN_NAME]"
type input "[URL][DOMAIN_NAME]"
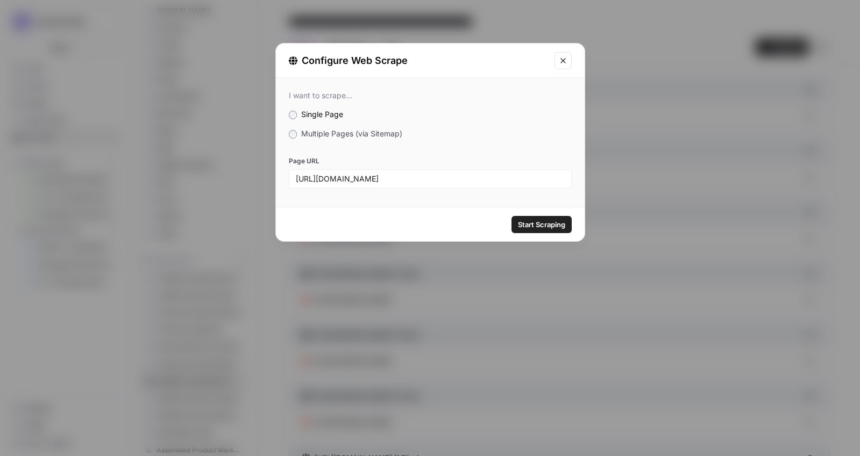
click at [549, 230] on button "Start Scraping" at bounding box center [541, 224] width 60 height 17
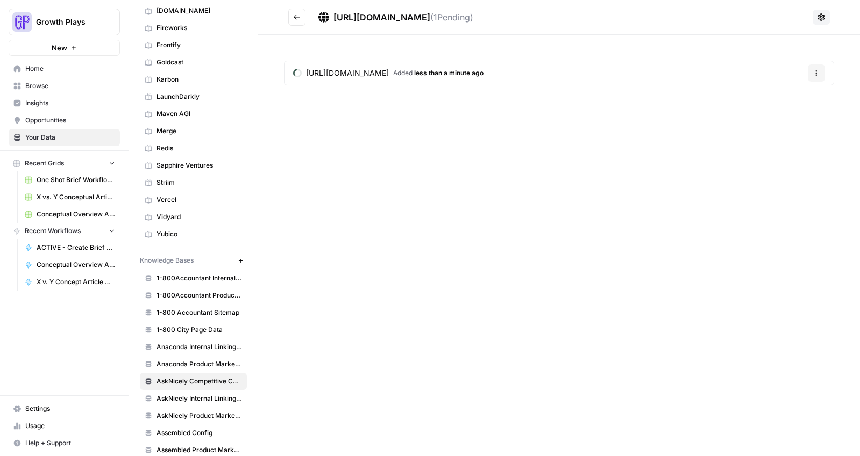
click at [298, 15] on icon "Go back" at bounding box center [297, 17] width 8 height 8
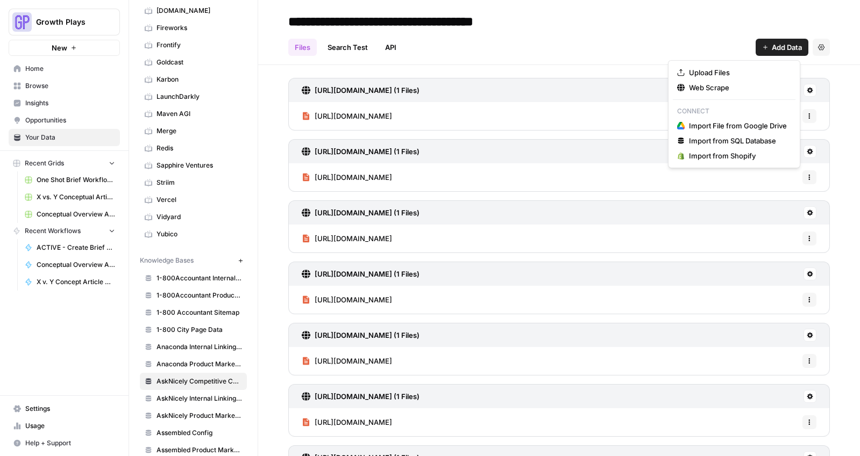
click at [573, 53] on button "Add Data" at bounding box center [781, 47] width 53 height 17
click at [573, 90] on span "Web Scrape" at bounding box center [738, 87] width 98 height 11
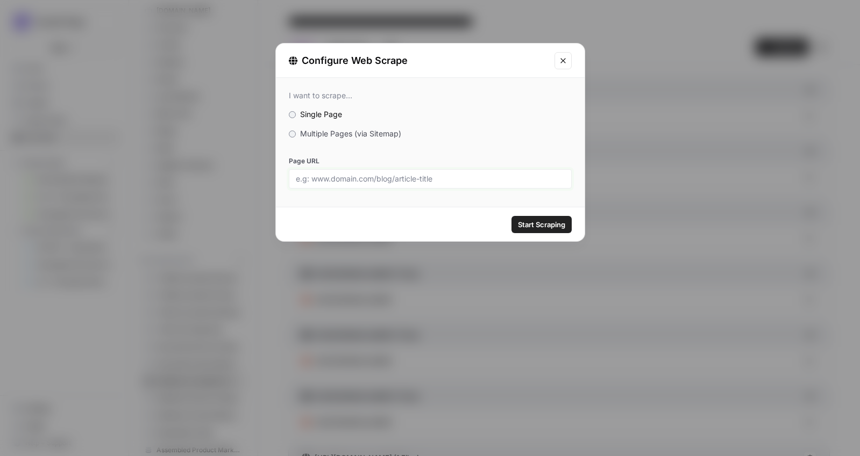
click at [382, 176] on input "Page URL" at bounding box center [430, 179] width 269 height 10
paste input "[URL][DOMAIN_NAME]"
type input "[URL][DOMAIN_NAME]"
click at [542, 225] on span "Start Scraping" at bounding box center [541, 224] width 47 height 11
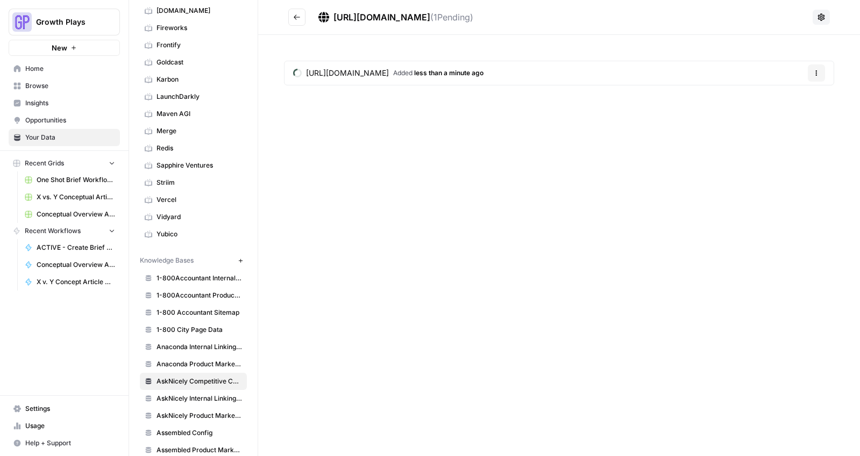
click at [296, 16] on icon "Go back" at bounding box center [296, 17] width 6 height 5
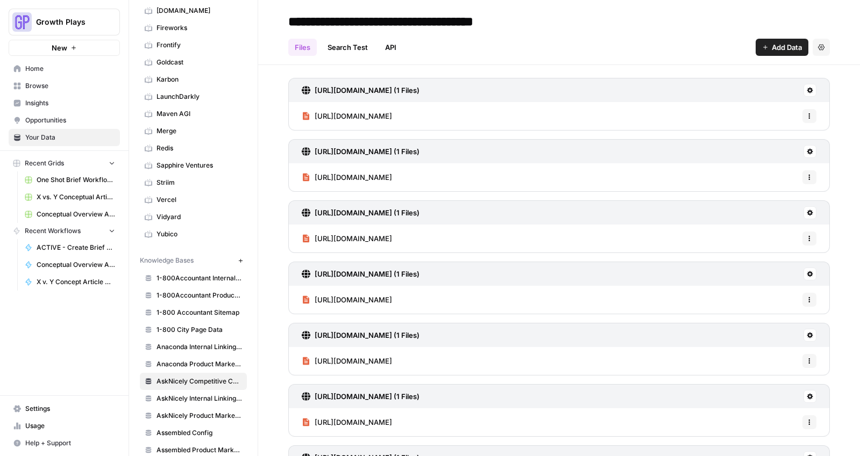
click at [573, 46] on span "Add Data" at bounding box center [786, 47] width 30 height 11
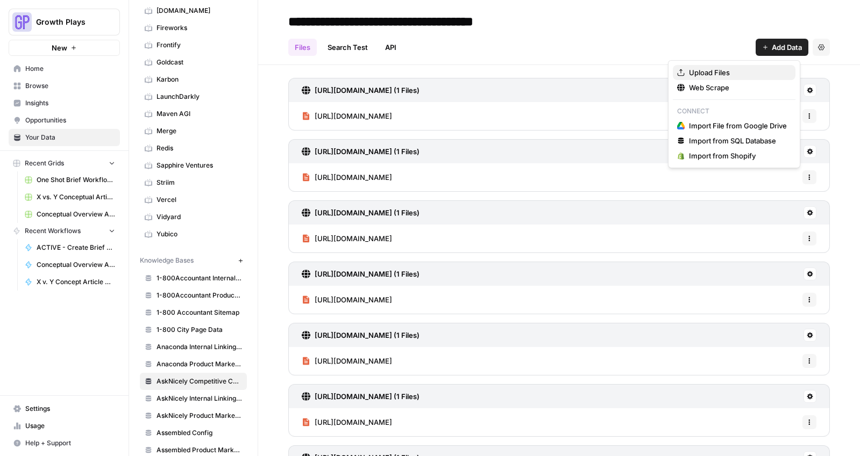
click at [573, 68] on span "Upload Files" at bounding box center [738, 72] width 98 height 11
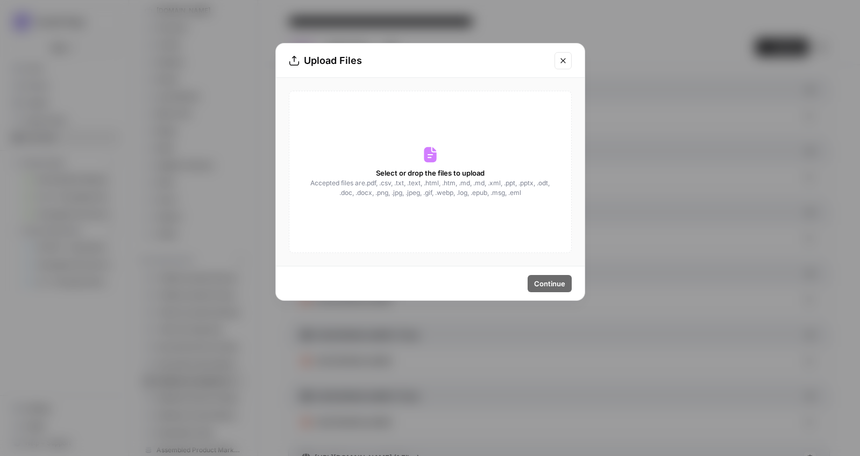
click at [570, 61] on button "Close modal" at bounding box center [562, 60] width 17 height 17
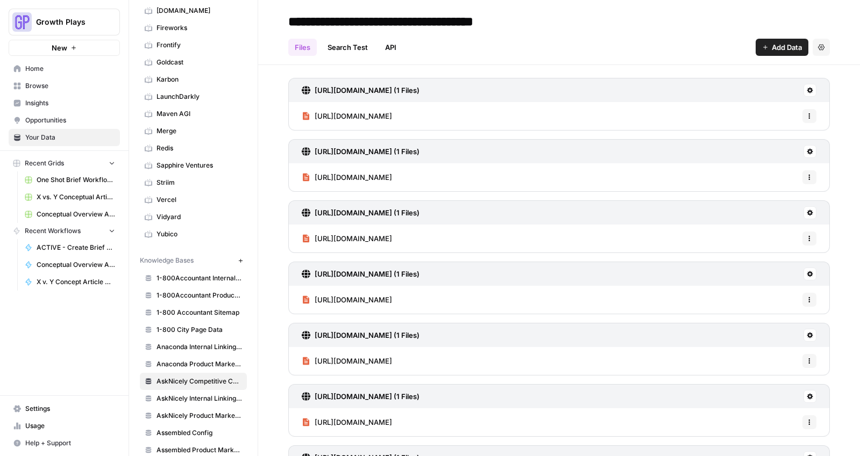
click at [573, 48] on button "Add Data" at bounding box center [781, 47] width 53 height 17
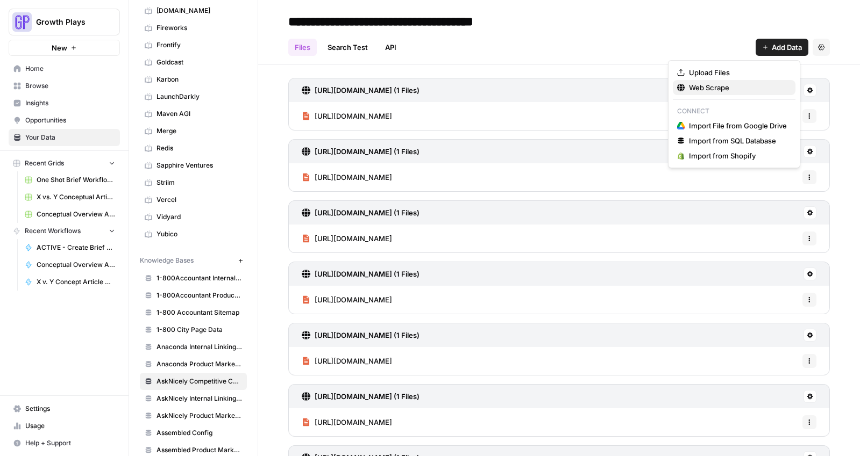
click at [573, 88] on span "Web Scrape" at bounding box center [738, 87] width 98 height 11
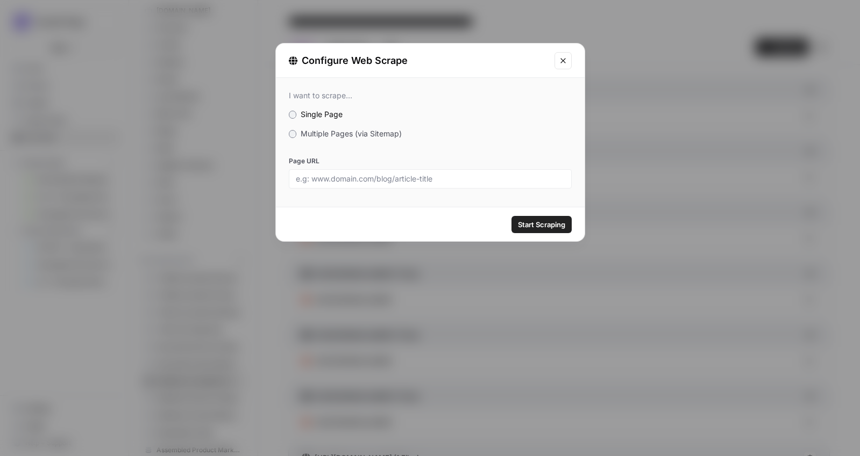
click at [426, 169] on div at bounding box center [430, 178] width 283 height 19
click at [428, 180] on input "Page URL" at bounding box center [430, 179] width 269 height 10
paste input "[URL][DOMAIN_NAME]"
type input "[URL][DOMAIN_NAME]"
click at [536, 226] on span "Start Scraping" at bounding box center [541, 224] width 47 height 11
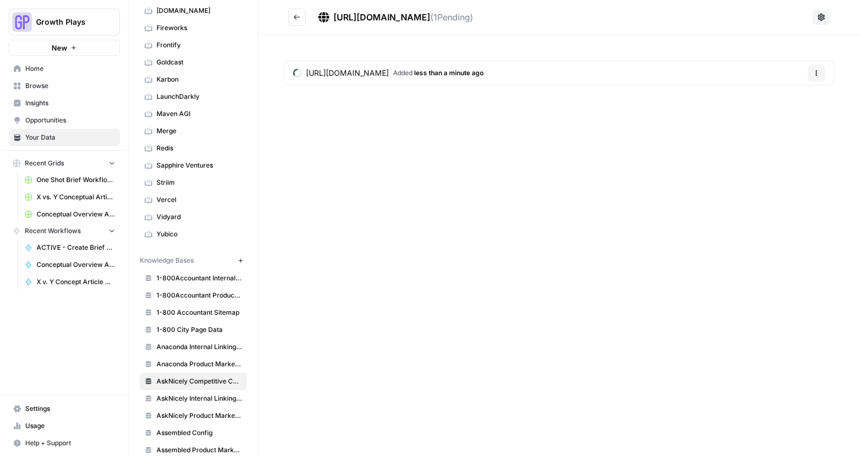
click at [291, 17] on button "Go back" at bounding box center [296, 17] width 17 height 17
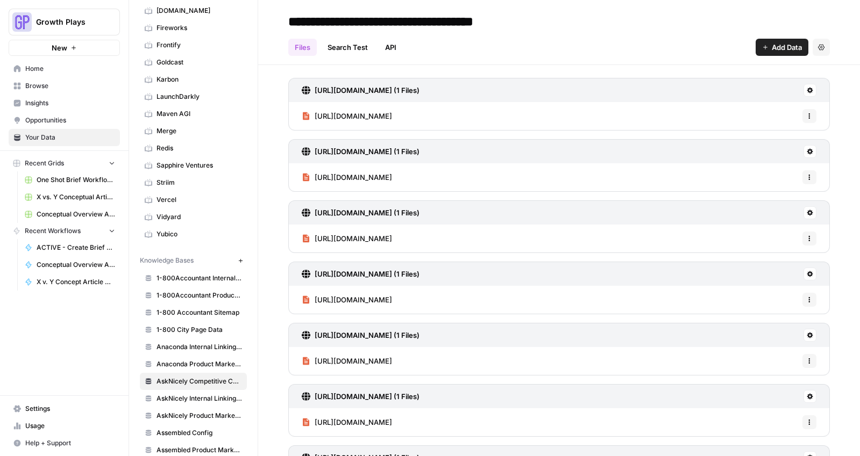
click at [573, 48] on icon "button" at bounding box center [765, 47] width 6 height 6
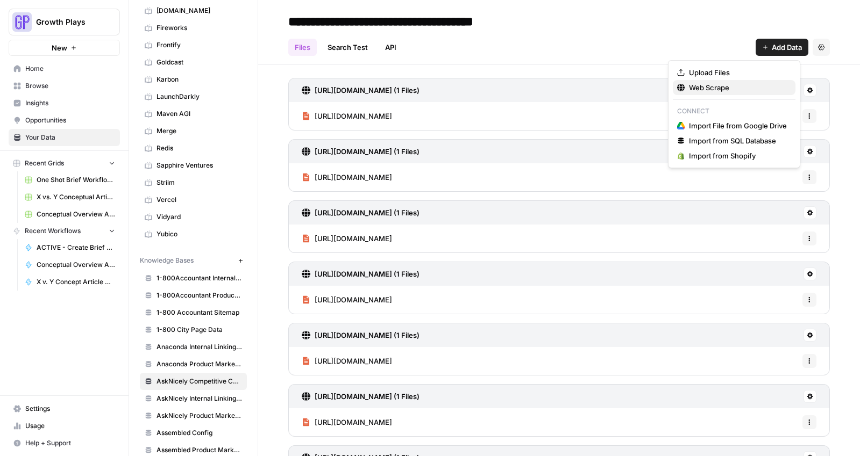
click at [573, 88] on span "Web Scrape" at bounding box center [738, 87] width 98 height 11
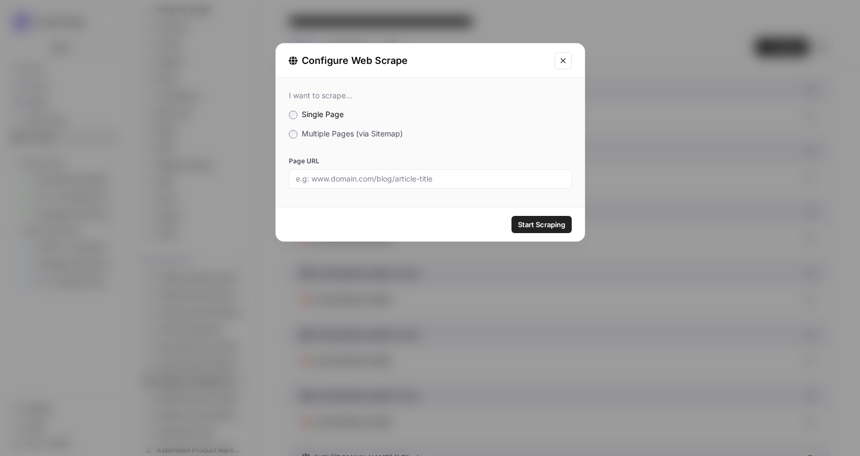
click at [474, 186] on div at bounding box center [430, 178] width 283 height 19
click at [475, 181] on input "Page URL" at bounding box center [430, 179] width 269 height 10
paste input "[URL][DOMAIN_NAME]"
type input "[URL][DOMAIN_NAME]"
click at [535, 227] on span "Start Scraping" at bounding box center [541, 224] width 47 height 11
